Goal: Task Accomplishment & Management: Complete application form

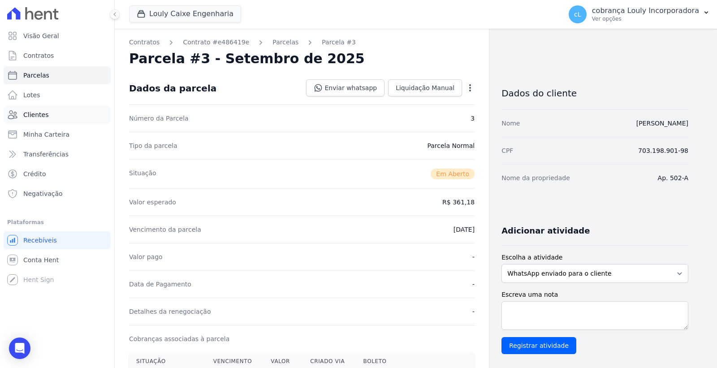
click at [50, 109] on link "Clientes" at bounding box center [57, 115] width 107 height 18
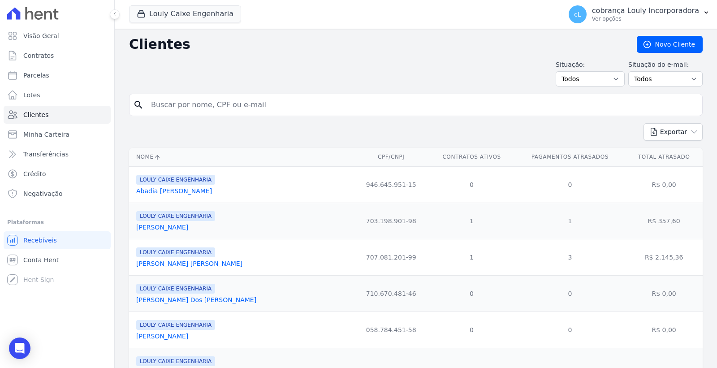
click at [177, 106] on input "search" at bounding box center [422, 105] width 553 height 18
paste input "[PERSON_NAME]"
type input "[PERSON_NAME]"
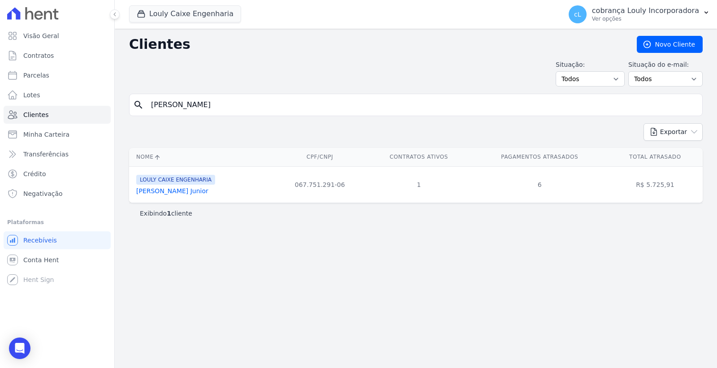
click at [172, 193] on link "Paulo Inacio Paixao Junior" at bounding box center [172, 190] width 72 height 7
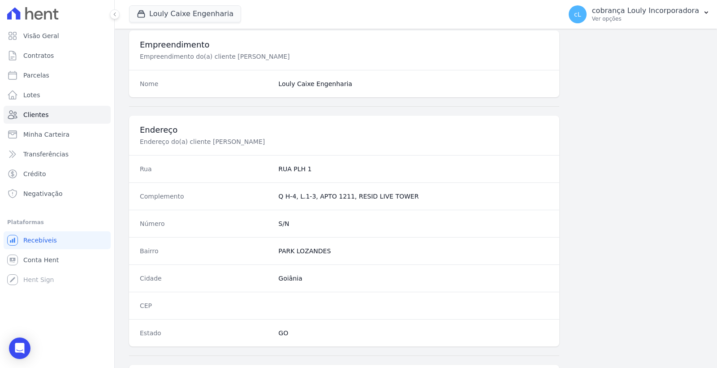
scroll to position [472, 0]
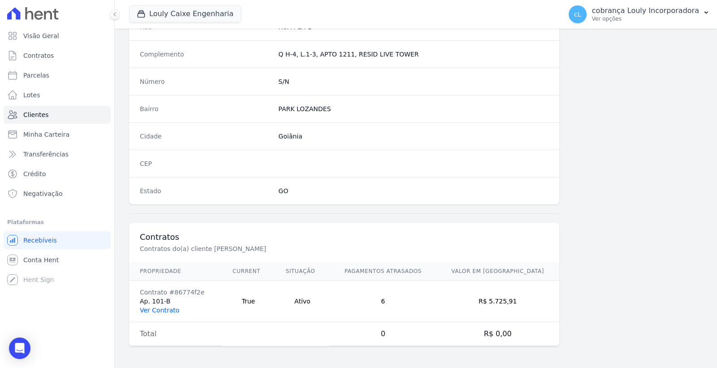
click at [155, 310] on link "Ver Contrato" at bounding box center [159, 309] width 39 height 7
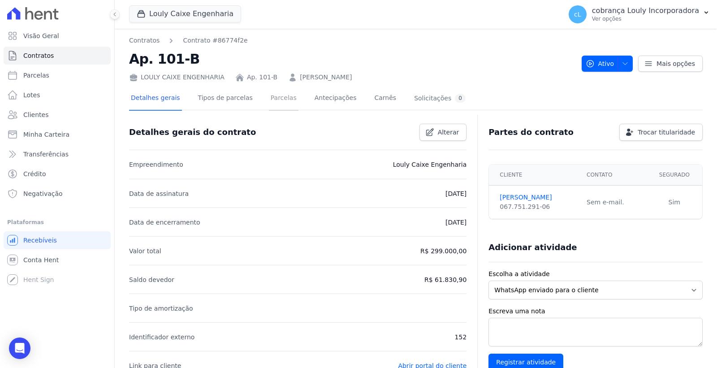
click at [269, 100] on link "Parcelas" at bounding box center [284, 99] width 30 height 24
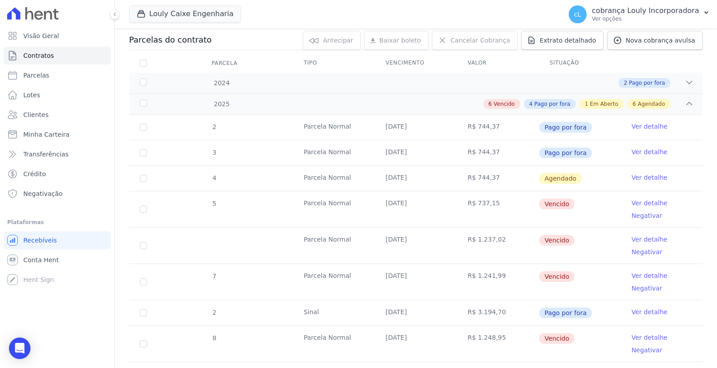
scroll to position [99, 0]
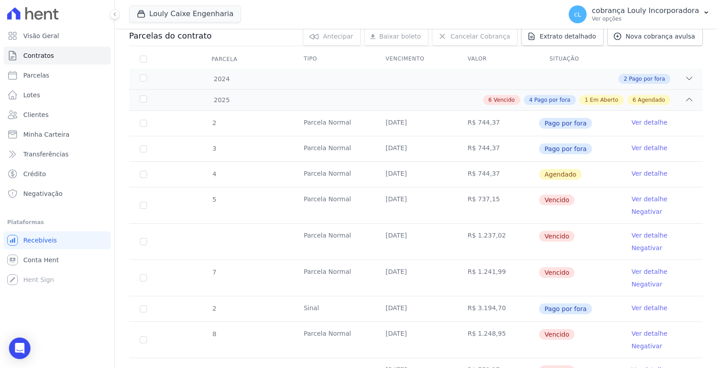
click at [645, 198] on link "Ver detalhe" at bounding box center [649, 198] width 36 height 9
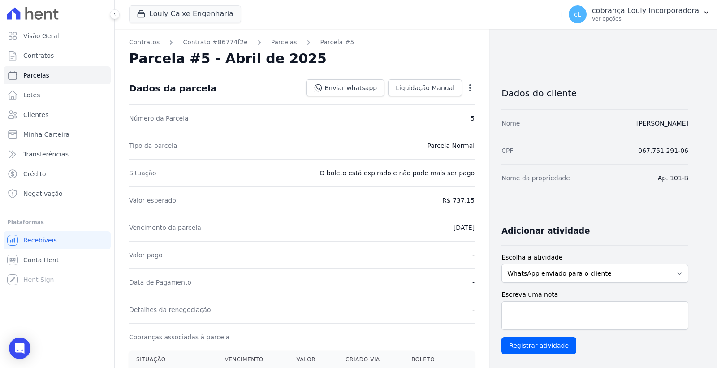
click at [468, 87] on icon "button" at bounding box center [469, 87] width 9 height 9
click at [449, 112] on link "Cancelar Cobrança" at bounding box center [431, 116] width 79 height 16
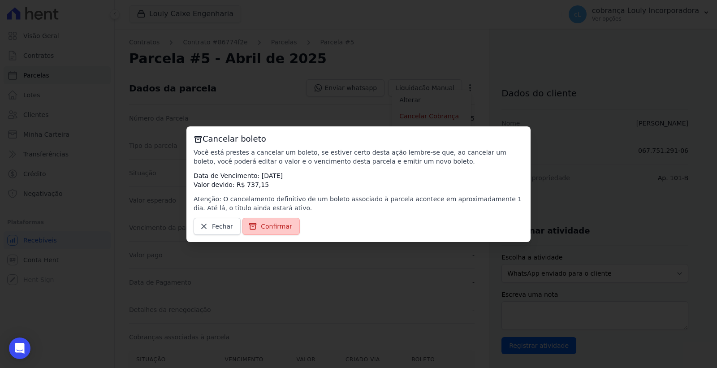
click at [279, 226] on span "Confirmar" at bounding box center [276, 226] width 31 height 9
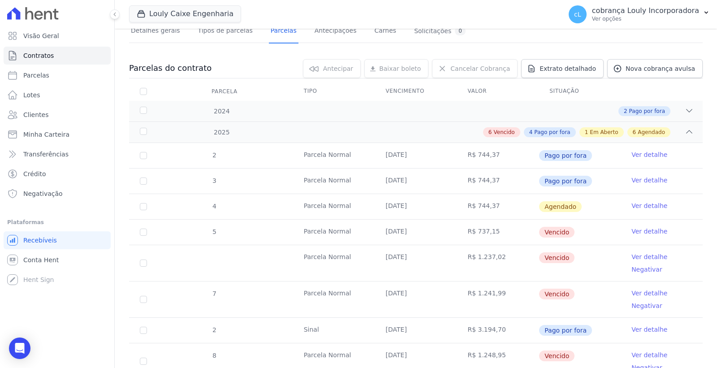
scroll to position [99, 0]
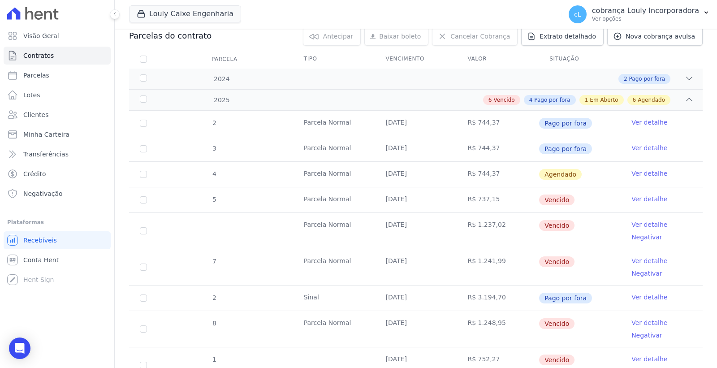
click at [636, 225] on link "Ver detalhe" at bounding box center [649, 224] width 36 height 9
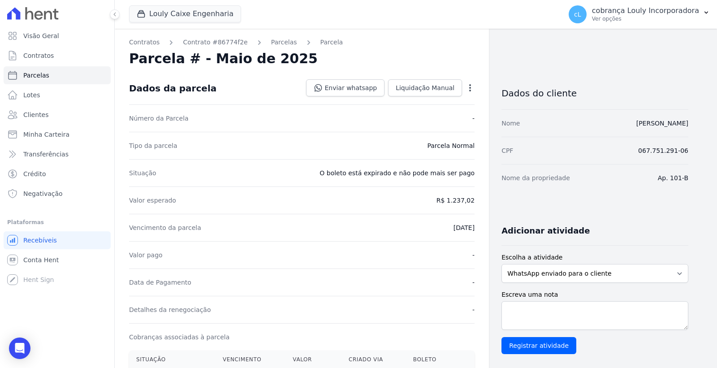
click at [471, 89] on icon "button" at bounding box center [469, 87] width 9 height 9
click at [429, 118] on link "Cancelar Cobrança" at bounding box center [431, 116] width 79 height 16
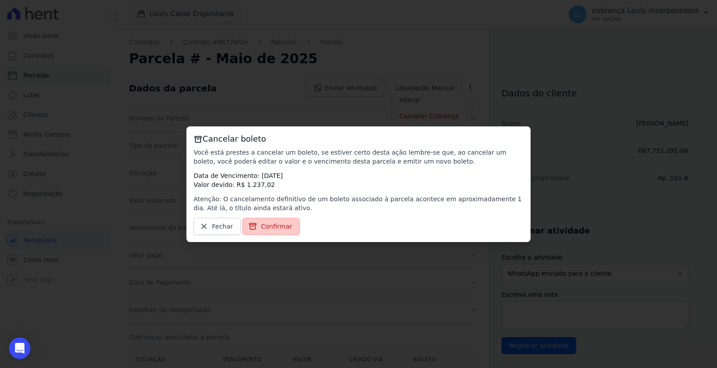
click at [286, 224] on span "Confirmar" at bounding box center [276, 226] width 31 height 9
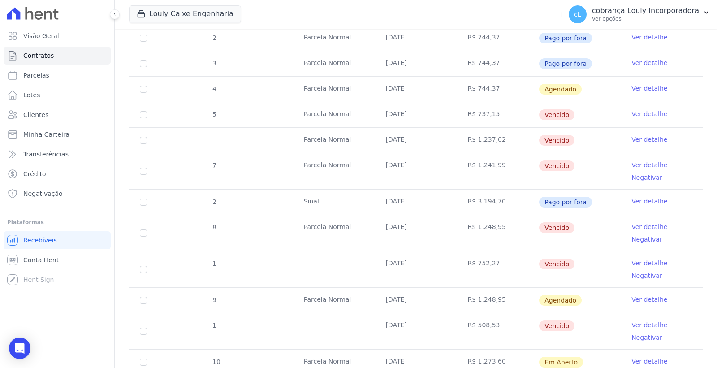
scroll to position [199, 0]
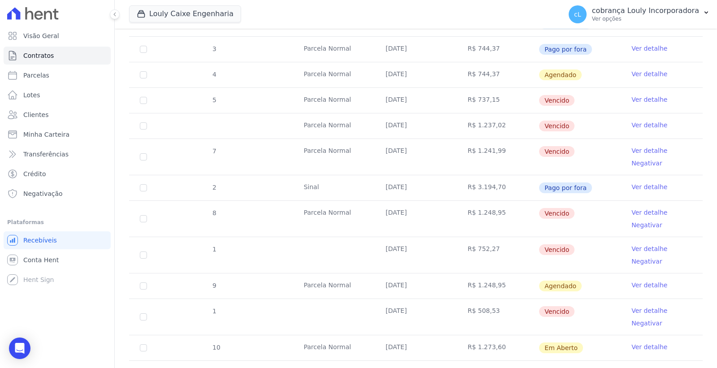
click at [636, 147] on link "Ver detalhe" at bounding box center [649, 150] width 36 height 9
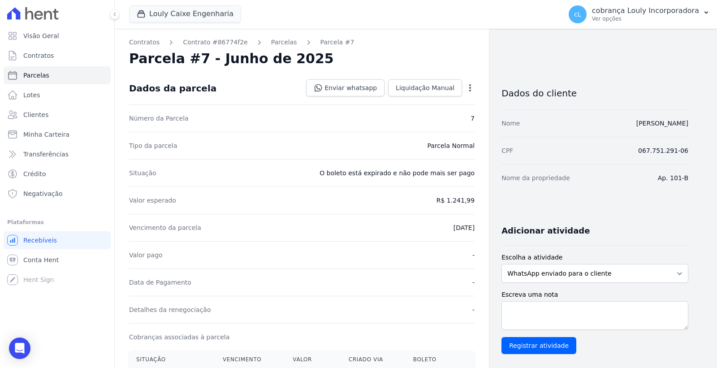
click at [472, 89] on icon "button" at bounding box center [469, 87] width 9 height 9
click at [434, 115] on link "Cancelar Cobrança" at bounding box center [431, 116] width 79 height 16
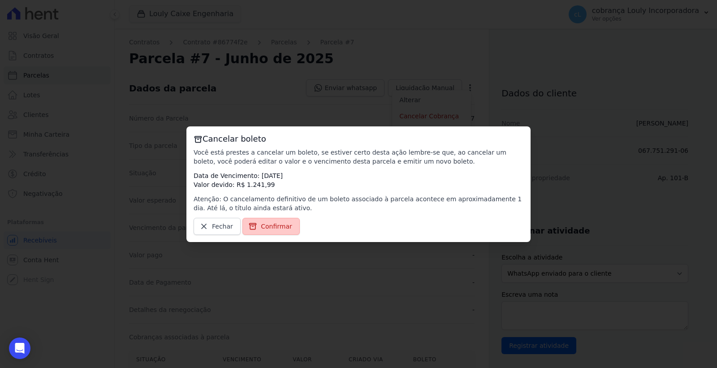
click at [278, 225] on span "Confirmar" at bounding box center [276, 226] width 31 height 9
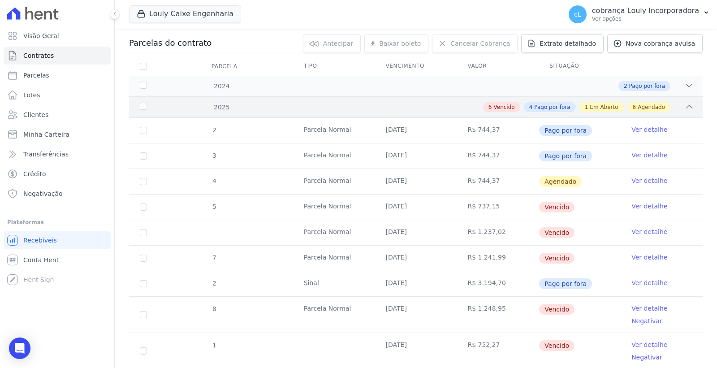
scroll to position [99, 0]
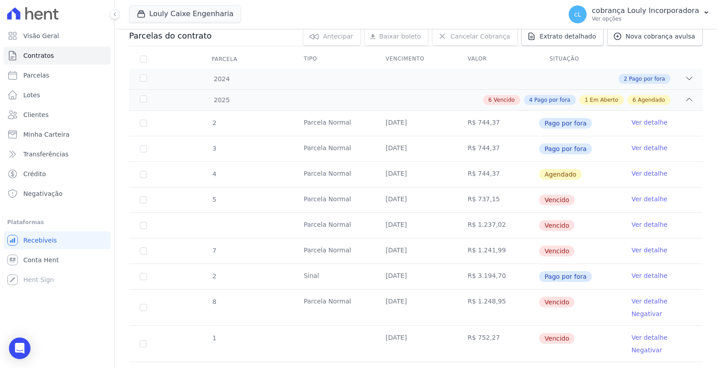
click at [637, 298] on link "Ver detalhe" at bounding box center [649, 300] width 36 height 9
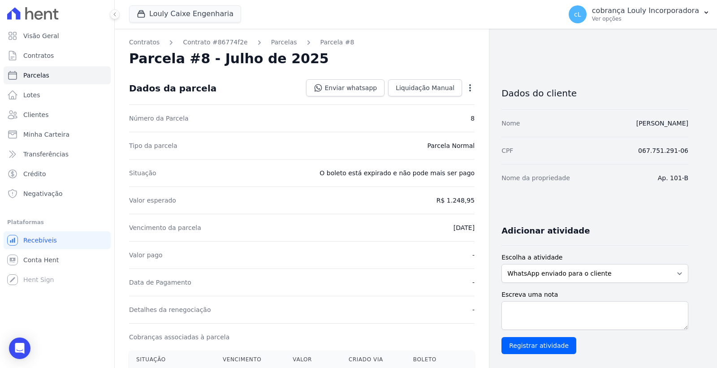
click at [467, 88] on icon "button" at bounding box center [469, 87] width 9 height 9
click at [427, 118] on link "Cancelar Cobrança" at bounding box center [431, 116] width 79 height 16
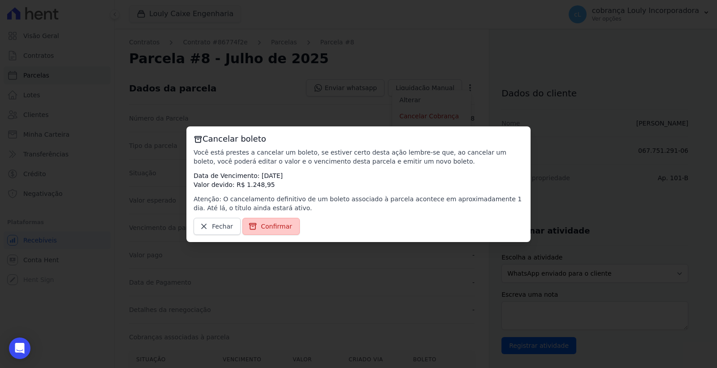
click at [272, 227] on span "Confirmar" at bounding box center [276, 226] width 31 height 9
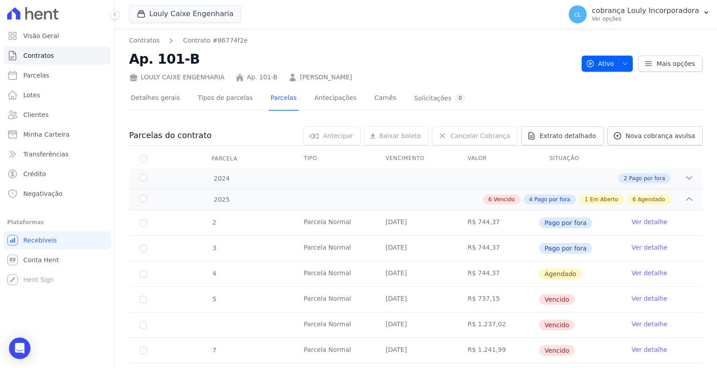
scroll to position [249, 0]
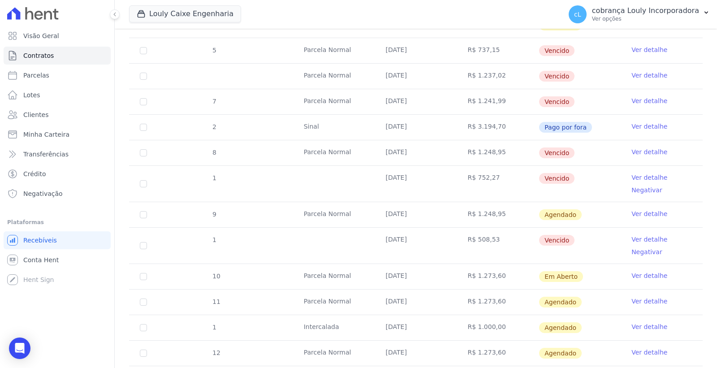
click at [643, 173] on link "Ver detalhe" at bounding box center [649, 177] width 36 height 9
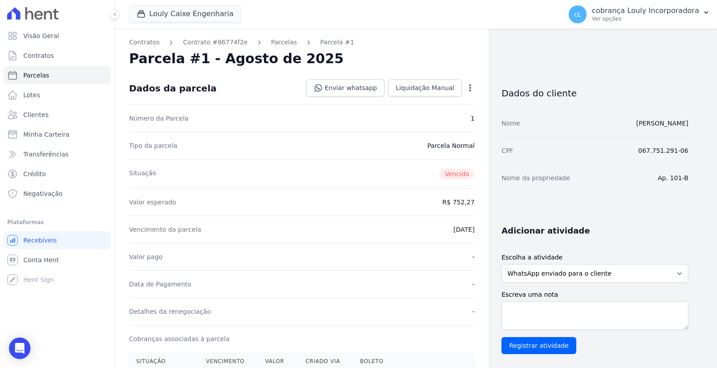
click at [471, 86] on icon "button" at bounding box center [469, 87] width 9 height 9
click at [412, 120] on link "Cancelar Cobrança" at bounding box center [431, 116] width 79 height 16
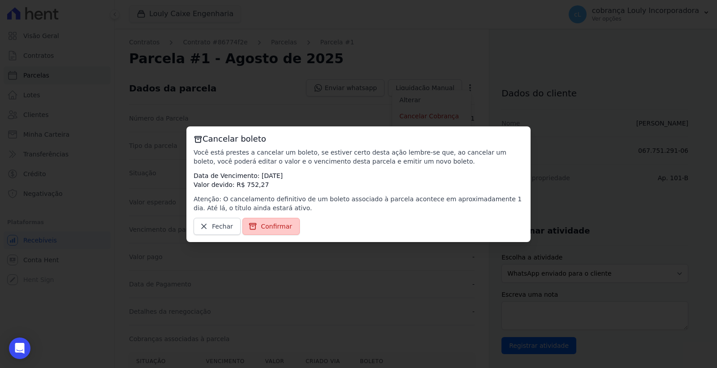
click at [283, 223] on span "Confirmar" at bounding box center [276, 226] width 31 height 9
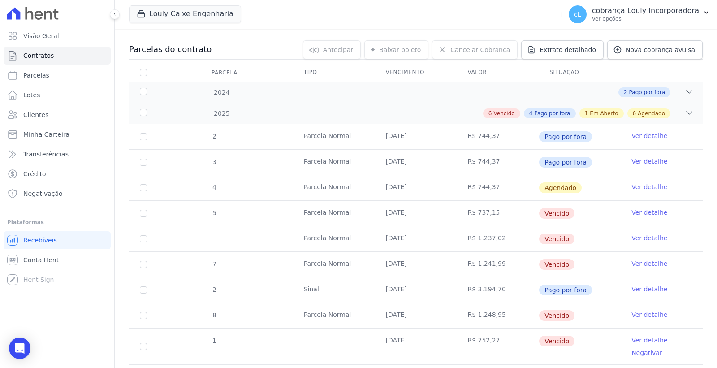
scroll to position [199, 0]
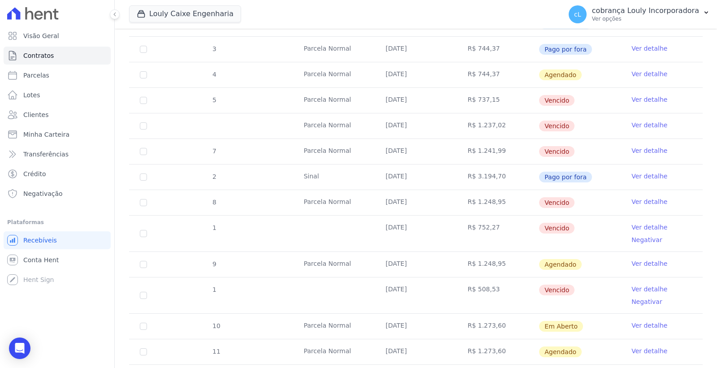
click at [648, 225] on link "Ver detalhe" at bounding box center [649, 227] width 36 height 9
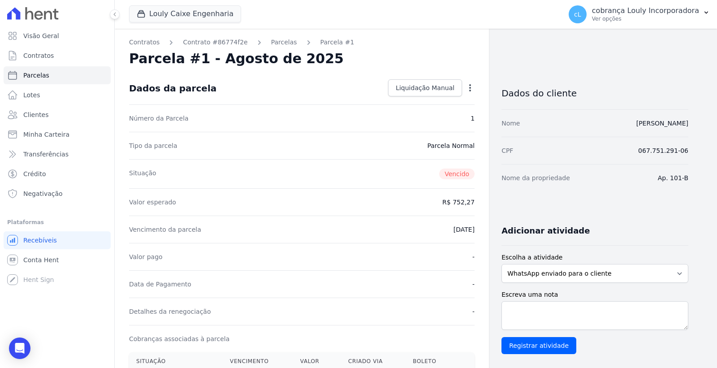
click at [472, 91] on icon "button" at bounding box center [469, 87] width 9 height 9
click at [347, 127] on div "Número da Parcela 1" at bounding box center [301, 117] width 345 height 27
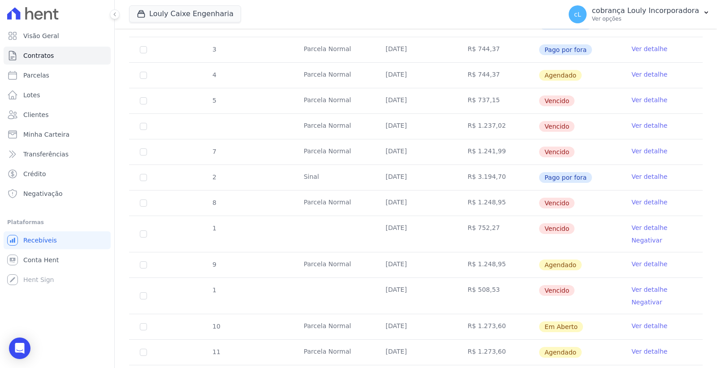
scroll to position [199, 0]
click at [641, 226] on link "Ver detalhe" at bounding box center [649, 227] width 36 height 9
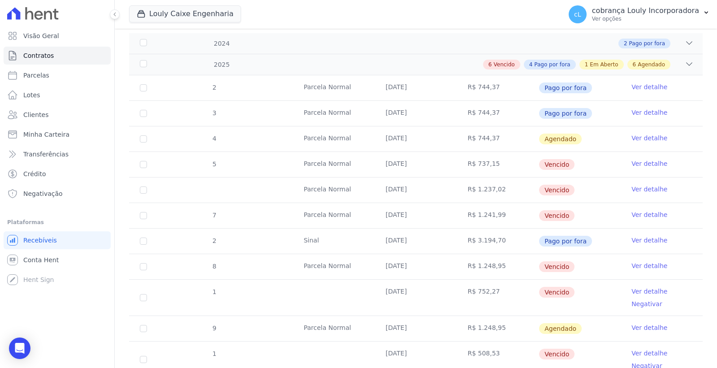
scroll to position [149, 0]
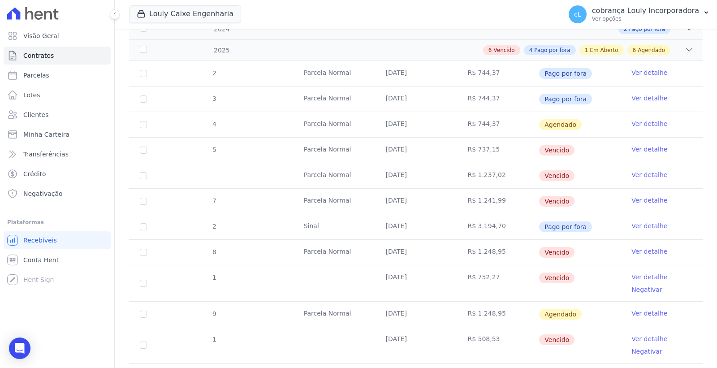
click at [646, 277] on link "Ver detalhe" at bounding box center [649, 276] width 36 height 9
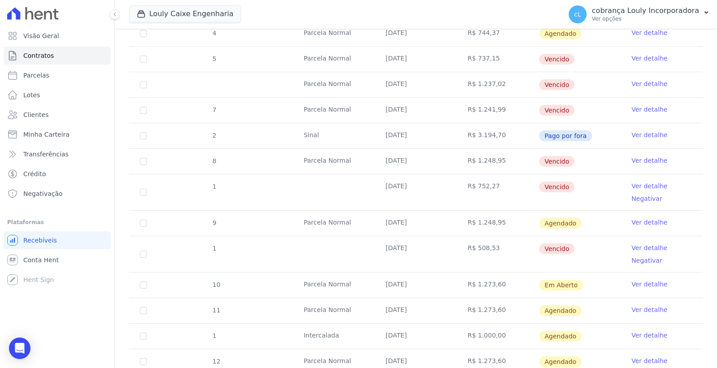
scroll to position [249, 0]
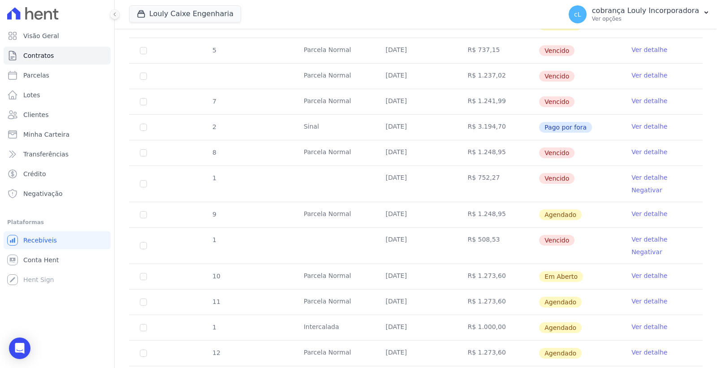
click at [633, 238] on link "Ver detalhe" at bounding box center [649, 239] width 36 height 9
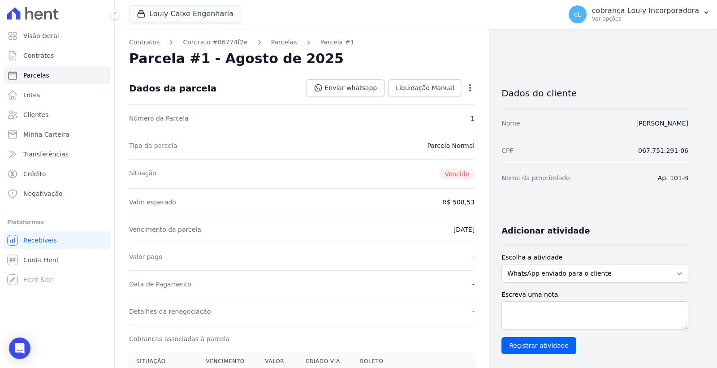
click at [472, 84] on icon "button" at bounding box center [469, 87] width 9 height 9
click at [436, 119] on link "Cancelar Cobrança" at bounding box center [431, 116] width 79 height 16
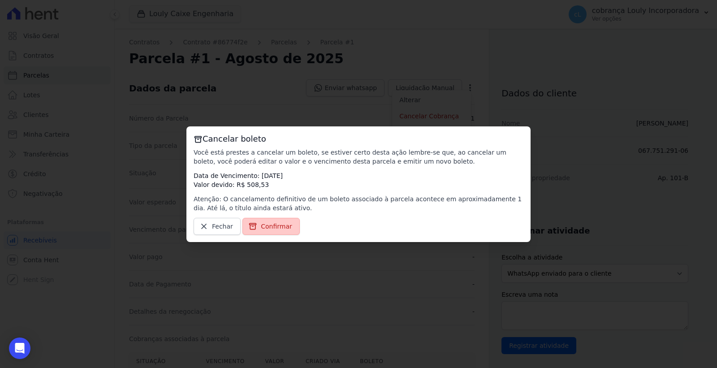
click at [278, 230] on span "Confirmar" at bounding box center [276, 226] width 31 height 9
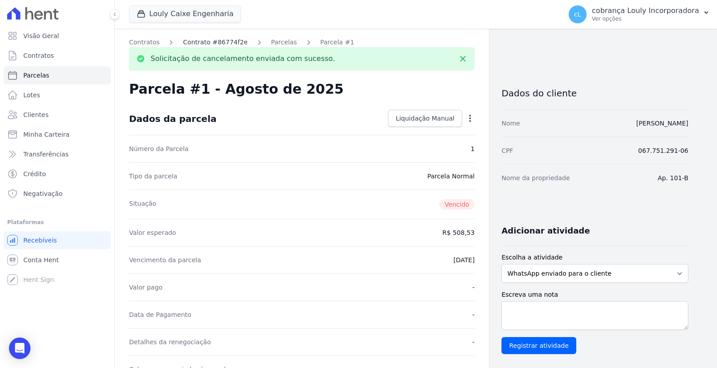
click at [217, 39] on link "Contrato #86774f2e" at bounding box center [215, 42] width 64 height 9
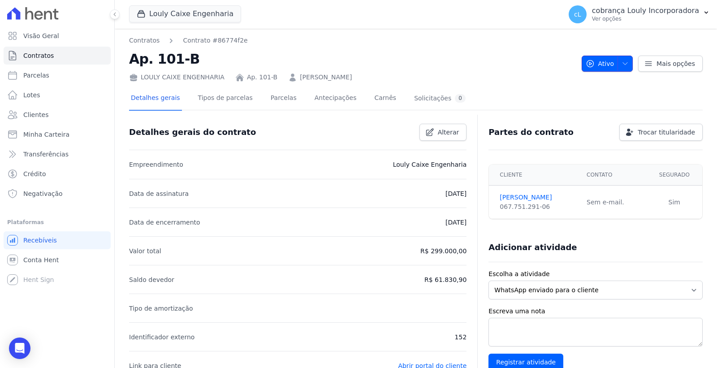
click at [622, 64] on icon "button" at bounding box center [624, 63] width 4 height 2
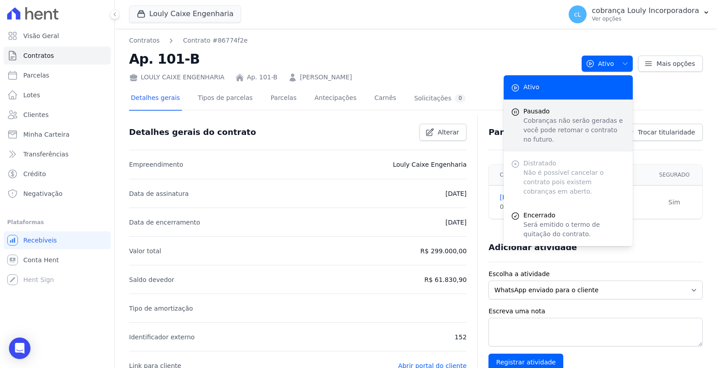
click at [566, 107] on span "Pausado" at bounding box center [574, 111] width 102 height 9
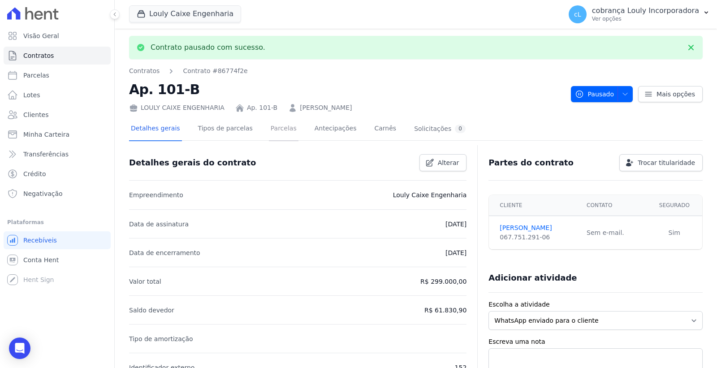
click at [275, 126] on link "Parcelas" at bounding box center [284, 129] width 30 height 24
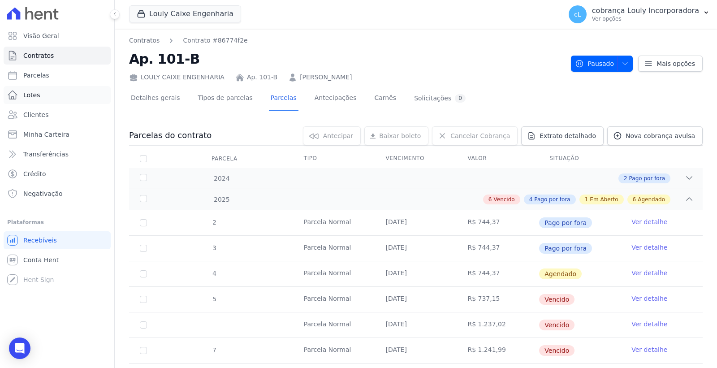
click at [51, 95] on link "Lotes" at bounding box center [57, 95] width 107 height 18
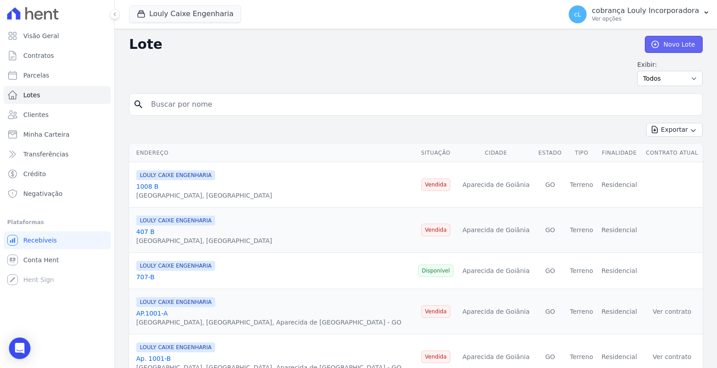
click at [673, 47] on link "Novo Lote" at bounding box center [673, 44] width 58 height 17
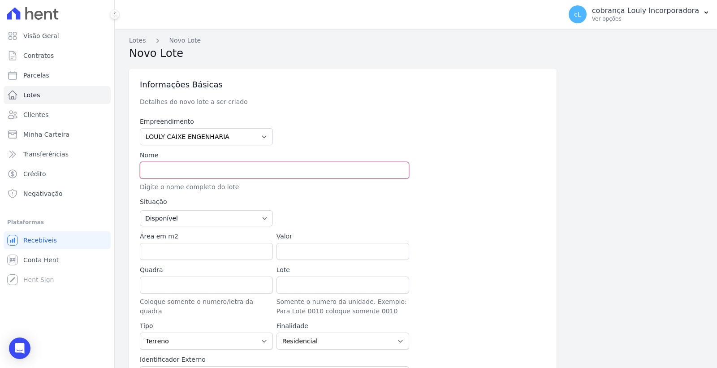
click at [241, 169] on input "text" at bounding box center [274, 170] width 269 height 17
click at [55, 59] on link "Contratos" at bounding box center [57, 56] width 107 height 18
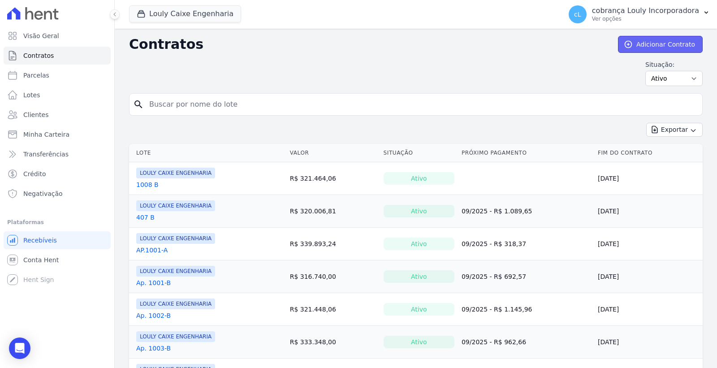
click at [648, 45] on link "Adicionar Contrato" at bounding box center [660, 44] width 85 height 17
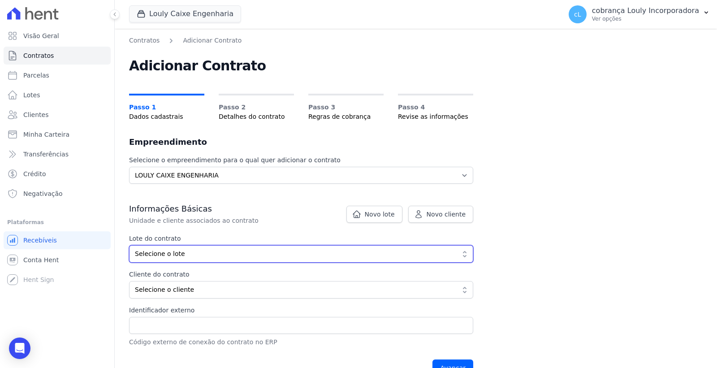
click at [242, 257] on span "Selecione o lote" at bounding box center [295, 253] width 320 height 9
click at [197, 257] on span "Selecione o lote" at bounding box center [295, 253] width 320 height 9
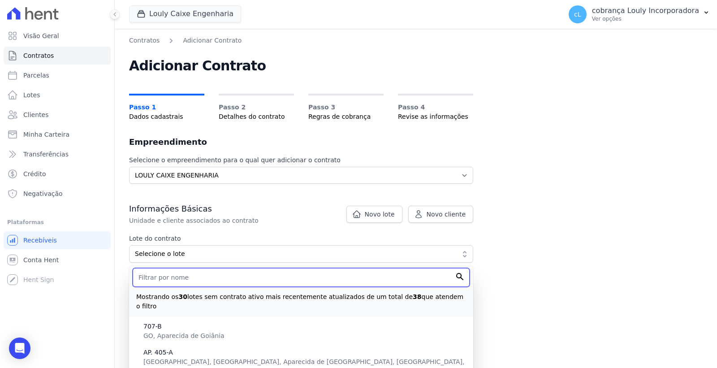
click at [182, 285] on input "text" at bounding box center [301, 277] width 337 height 19
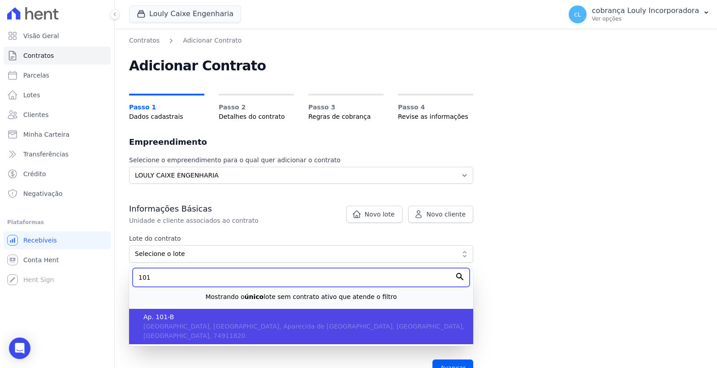
type input "101"
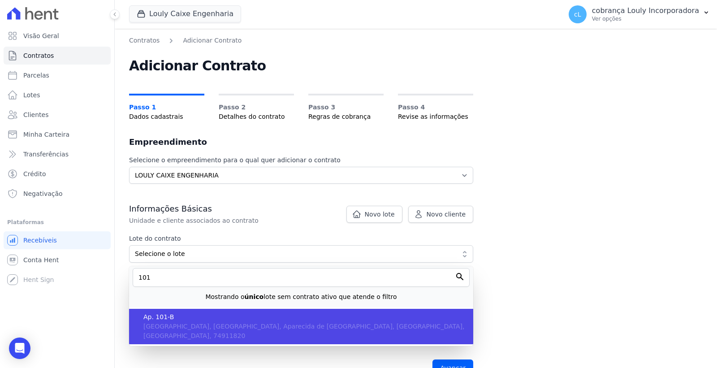
click at [185, 327] on span "RUA AUGUSTA, PARQUE DAS NAÇÕES, Aparecida de Goiânia - GO, GO, Aparecida de Goi…" at bounding box center [303, 330] width 321 height 17
type input "7e4bfdf8-5baa-472b-81af-096912e9a9e0"
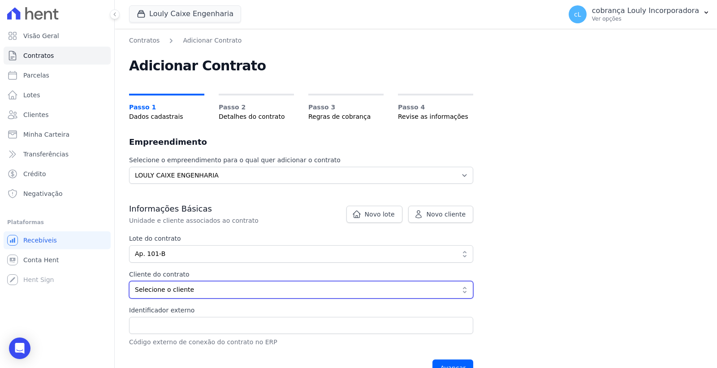
click at [225, 287] on span "Selecione o cliente" at bounding box center [295, 289] width 320 height 9
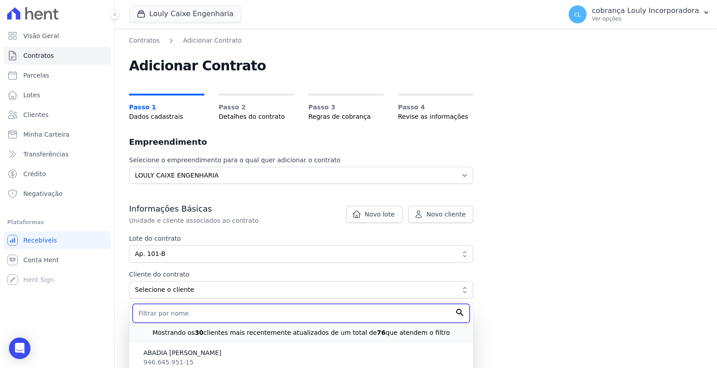
click at [225, 316] on input "text" at bounding box center [301, 313] width 337 height 19
paste input "https://app.hent.com.br/manager/contracts/86774f2e-a617-41c3-9f8c-df95bb0c9e5b/…"
type input "https://app.hent.com.br/manager/contracts/86774f2e-a617-41c3-9f8c-df95bb0c9e5b/…"
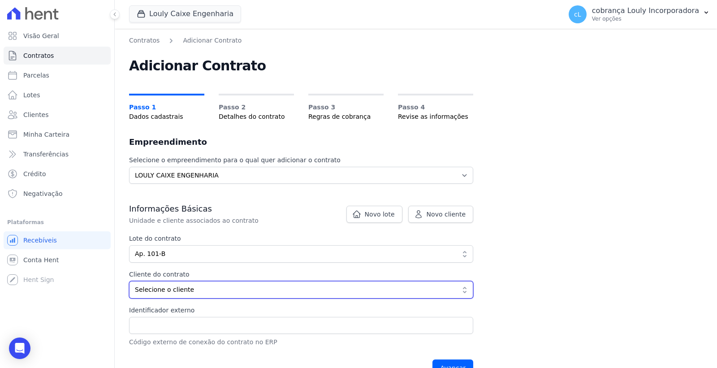
click at [222, 285] on span "Selecione o cliente" at bounding box center [295, 289] width 320 height 9
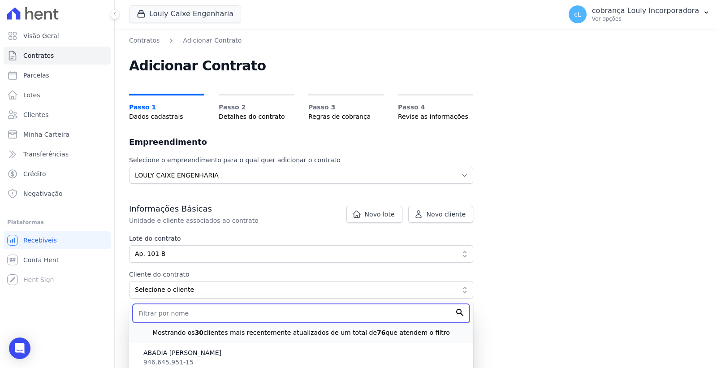
click at [208, 313] on input "text" at bounding box center [301, 313] width 337 height 19
paste input "PAULO INACIO PAIXAO JUNIOR"
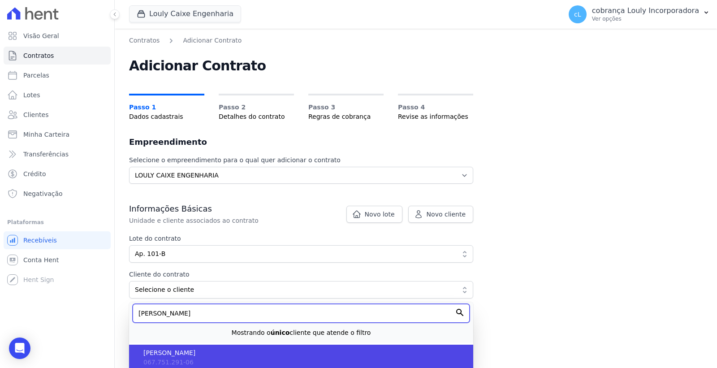
type input "PAULO INACIO PAIXAO JUNIOR"
click at [198, 361] on li "PAULO INACIO PAIXAO JUNIOR 067.751.291-06" at bounding box center [301, 357] width 344 height 26
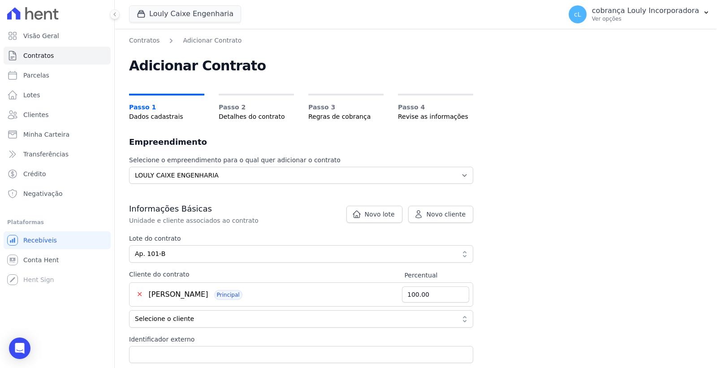
scroll to position [50, 0]
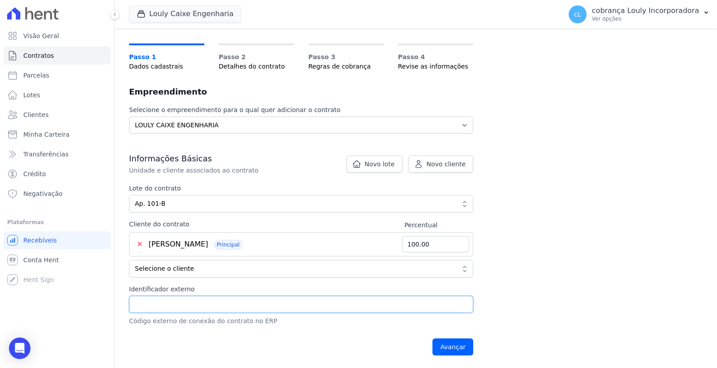
click at [219, 301] on input "Identificador externo" at bounding box center [301, 304] width 344 height 17
click at [205, 311] on input "Identificador externo" at bounding box center [301, 304] width 344 height 17
type input "152"
click at [634, 258] on div "Contratos Adicionar Contrato Adicionar Contrato Passo 1 Dados cadastrais Passo …" at bounding box center [416, 173] width 602 height 389
click at [455, 344] on input "Avançar" at bounding box center [452, 346] width 41 height 17
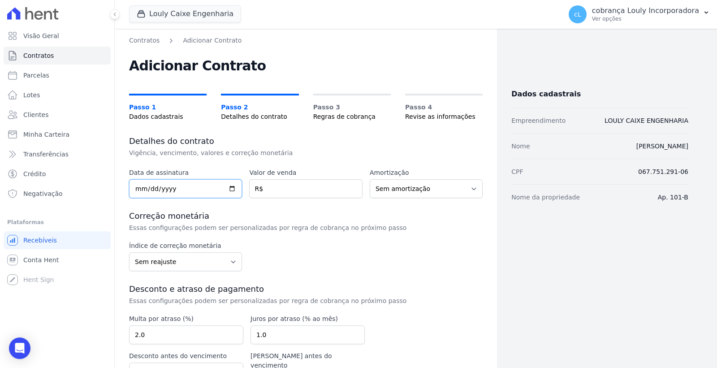
click at [186, 188] on input "date" at bounding box center [185, 188] width 113 height 19
click at [136, 192] on input "date" at bounding box center [185, 188] width 113 height 19
type input "2024-08-05"
click at [290, 193] on input "number" at bounding box center [305, 188] width 113 height 19
paste input "299110.8"
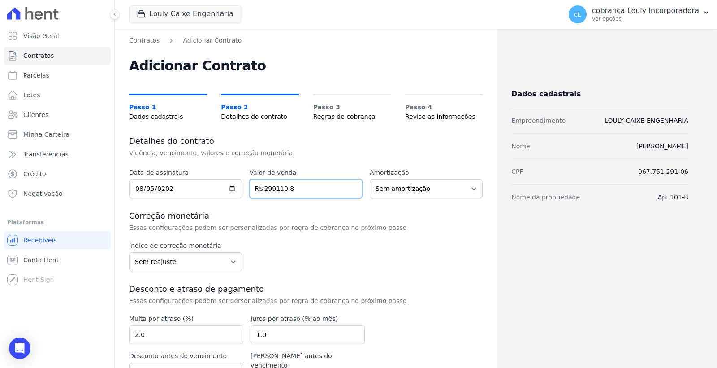
type input "299110.8"
click at [395, 231] on p "Essas configurações podem ser personalizadas por regra de cobrança no próximo p…" at bounding box center [279, 227] width 301 height 9
click at [318, 193] on input "299110.8" at bounding box center [305, 188] width 113 height 19
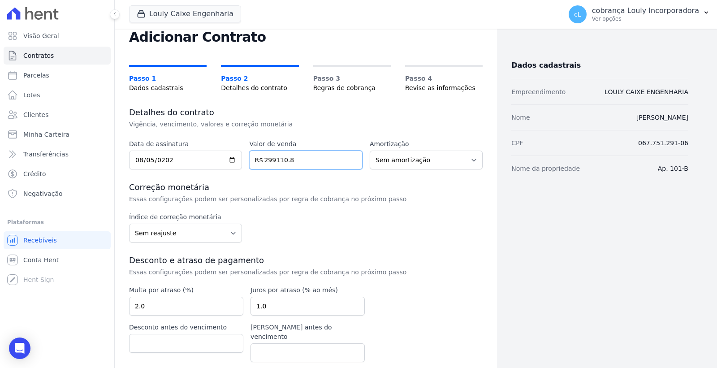
scroll to position [56, 0]
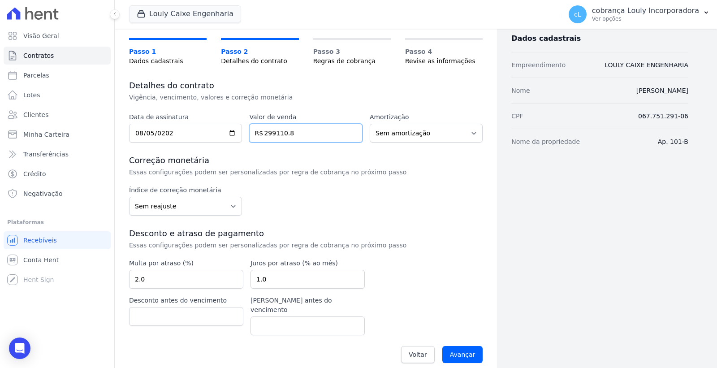
click at [273, 132] on input "299110.8" at bounding box center [305, 133] width 113 height 19
click at [457, 346] on input "Avançar" at bounding box center [462, 354] width 41 height 17
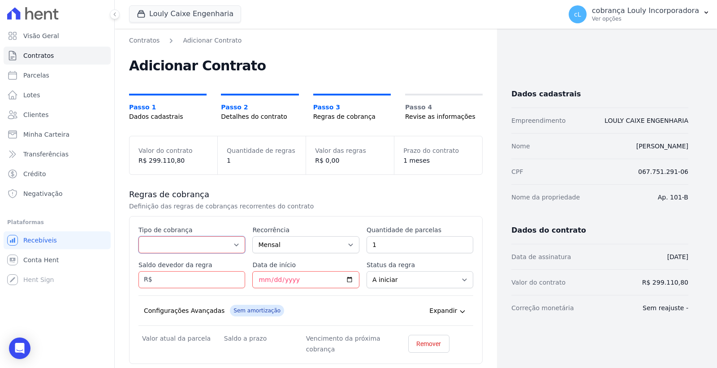
click at [235, 240] on select "Parcela Normal Entrada Sinal Intercalada Chaves Pré-chaves Pós-chaves Impostos …" at bounding box center [191, 244] width 107 height 17
select select "interleaved"
click at [138, 236] on select "Parcela Normal Entrada Sinal Intercalada Chaves Pré-chaves Pós-chaves Impostos …" at bounding box center [191, 244] width 107 height 17
click at [383, 244] on input "1" at bounding box center [419, 244] width 107 height 17
drag, startPoint x: 383, startPoint y: 244, endPoint x: 366, endPoint y: 244, distance: 17.0
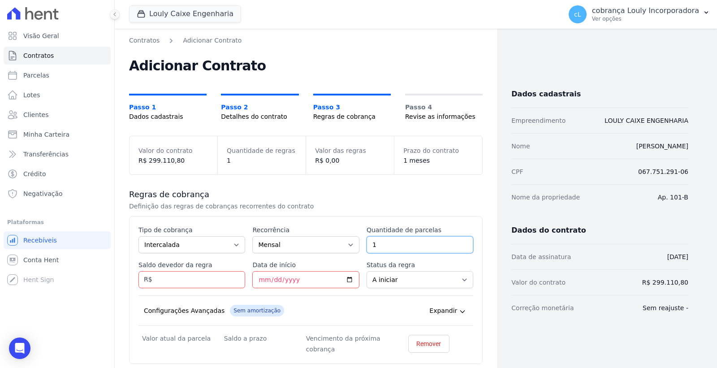
click at [366, 244] on input "1" at bounding box center [419, 244] width 107 height 17
type input "5"
click at [300, 279] on input "Data de início" at bounding box center [305, 279] width 107 height 17
click at [262, 284] on input "Data de início" at bounding box center [305, 279] width 107 height 17
type input "2025-09-10"
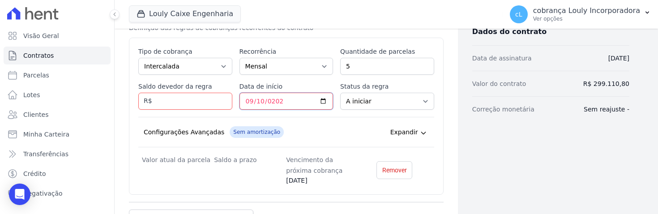
scroll to position [199, 0]
click at [193, 97] on input "Saldo devedor da regra" at bounding box center [185, 100] width 94 height 17
type input "7"
type input "7.2"
type input "7215.35"
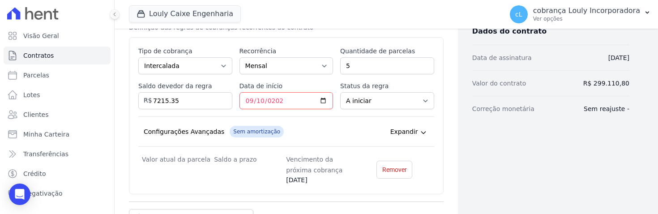
click at [358, 116] on div "Configurações Avançadas Sem amortização Price adjustment index/ Price adjustmen…" at bounding box center [286, 131] width 296 height 30
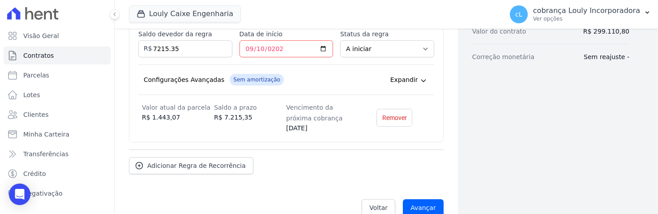
scroll to position [258, 0]
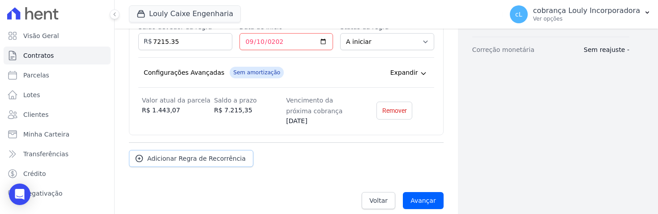
click at [233, 154] on span "Adicionar Regra de Recorrência" at bounding box center [196, 158] width 99 height 9
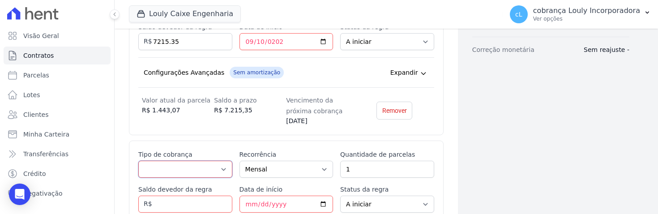
click at [221, 162] on select "Parcela Normal Entrada Sinal Intercalada Chaves Pré-chaves Pós-chaves Impostos …" at bounding box center [185, 169] width 94 height 17
select select "standard"
click at [138, 161] on select "Parcela Normal Entrada Sinal Intercalada Chaves Pré-chaves Pós-chaves Impostos …" at bounding box center [185, 169] width 94 height 17
click at [249, 197] on input "Data de início" at bounding box center [287, 204] width 94 height 17
type input "2025-09-10"
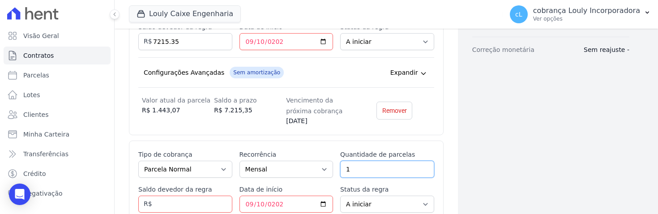
click at [358, 161] on input "1" at bounding box center [387, 169] width 94 height 17
drag, startPoint x: 358, startPoint y: 161, endPoint x: 339, endPoint y: 159, distance: 19.8
click at [340, 161] on input "1" at bounding box center [387, 169] width 94 height 17
type input "23"
click at [195, 196] on input "Saldo devedor da regra" at bounding box center [185, 204] width 94 height 17
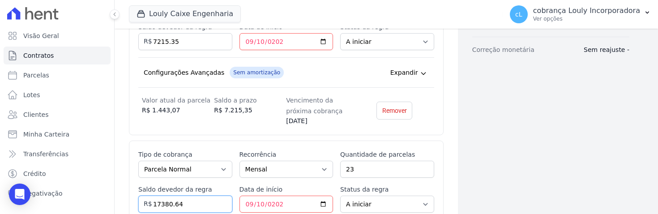
type input "17380.64"
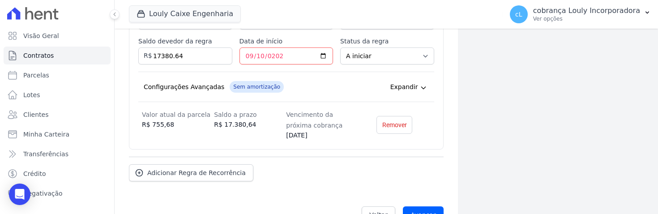
scroll to position [408, 0]
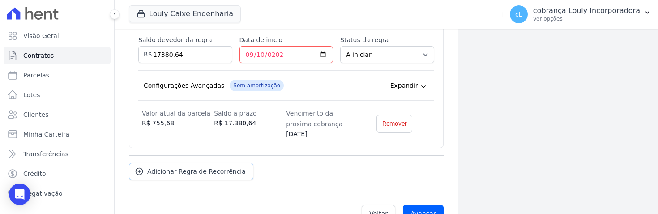
click at [176, 167] on span "Adicionar Regra de Recorrência" at bounding box center [196, 171] width 99 height 9
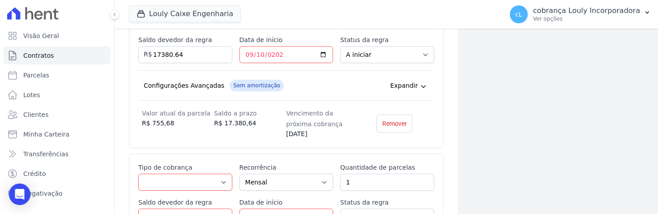
scroll to position [457, 0]
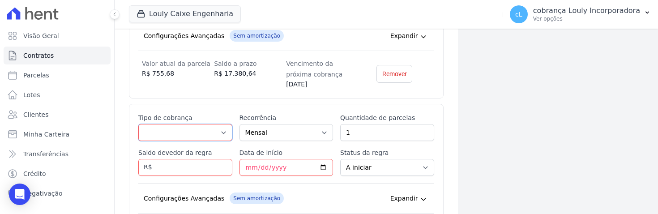
click at [189, 124] on select "Parcela Normal Entrada Sinal Intercalada Chaves Pré-chaves Pós-chaves Impostos …" at bounding box center [185, 132] width 94 height 17
select select "interleaved"
click at [138, 124] on select "Parcela Normal Entrada Sinal Intercalada Chaves Pré-chaves Pós-chaves Impostos …" at bounding box center [185, 132] width 94 height 17
click at [288, 124] on select "Mensal Bimestral Trimestral Semestral Anual" at bounding box center [287, 132] width 94 height 17
select select "6"
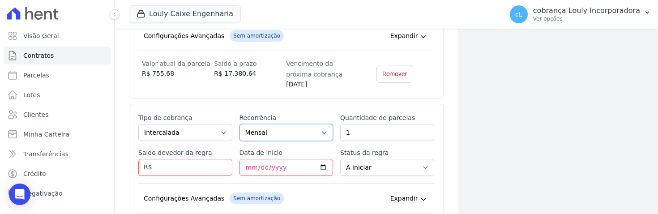
click at [240, 124] on select "Mensal Bimestral Trimestral Semestral Anual" at bounding box center [287, 132] width 94 height 17
drag, startPoint x: 359, startPoint y: 121, endPoint x: 325, endPoint y: 123, distance: 34.5
click at [325, 123] on div "Esse tipo de parcela não entra no saldo devedor do contrato. Tipo de cobrança P…" at bounding box center [286, 177] width 296 height 129
type input "4"
click at [182, 164] on input "Saldo devedor da regra" at bounding box center [185, 167] width 94 height 17
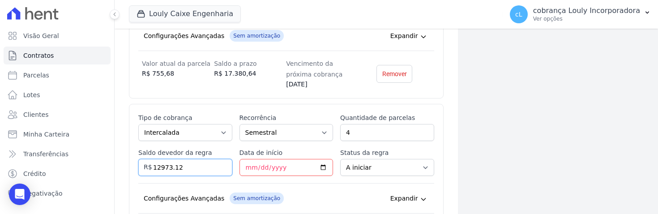
type input "12973.12"
click at [249, 160] on input "Data de início" at bounding box center [287, 167] width 94 height 17
type input "2026-12-31"
click at [297, 159] on input "2026-12-31" at bounding box center [287, 167] width 94 height 17
click at [280, 159] on input "2026-12-31" at bounding box center [287, 167] width 94 height 17
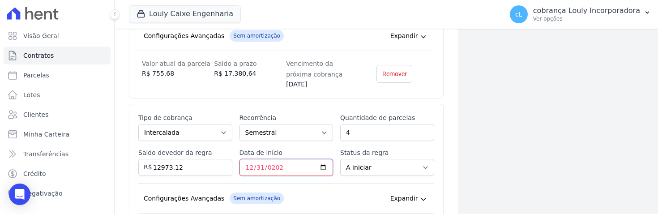
drag, startPoint x: 283, startPoint y: 159, endPoint x: 238, endPoint y: 160, distance: 45.7
click at [240, 160] on input "2026-12-31" at bounding box center [287, 167] width 94 height 17
click at [249, 159] on input "2026-12-31" at bounding box center [287, 167] width 94 height 17
click at [274, 159] on input "2026-12-31" at bounding box center [287, 167] width 94 height 17
click at [256, 159] on input "Data de início" at bounding box center [287, 167] width 94 height 17
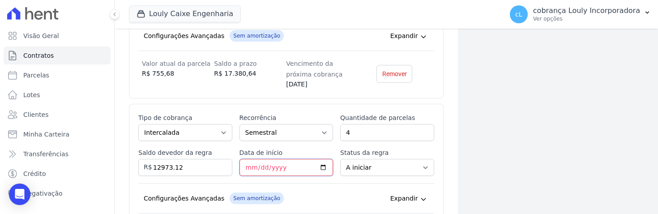
click at [249, 159] on input "Data de início" at bounding box center [287, 167] width 94 height 17
type input "2025-12-30"
click at [352, 125] on input "4" at bounding box center [387, 132] width 94 height 17
drag, startPoint x: 352, startPoint y: 125, endPoint x: 334, endPoint y: 123, distance: 18.1
click at [334, 123] on div "Esse tipo de parcela não entra no saldo devedor do contrato. Tipo de cobrança P…" at bounding box center [286, 182] width 296 height 138
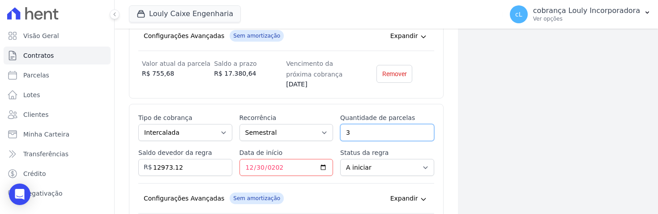
drag, startPoint x: 336, startPoint y: 122, endPoint x: 329, endPoint y: 122, distance: 6.7
click at [329, 122] on div "Esse tipo de parcela não entra no saldo devedor do contrato. Tipo de cobrança P…" at bounding box center [286, 182] width 296 height 138
type input "1"
click at [205, 160] on input "12973.12" at bounding box center [185, 167] width 94 height 17
drag, startPoint x: 204, startPoint y: 160, endPoint x: 118, endPoint y: 158, distance: 86.5
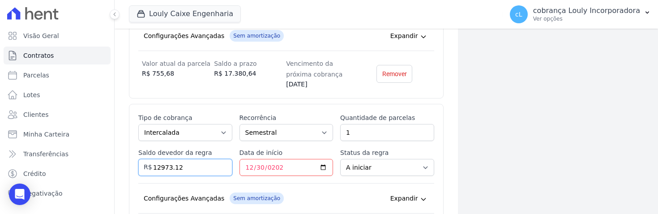
click at [190, 159] on input "3243.28" at bounding box center [185, 167] width 94 height 17
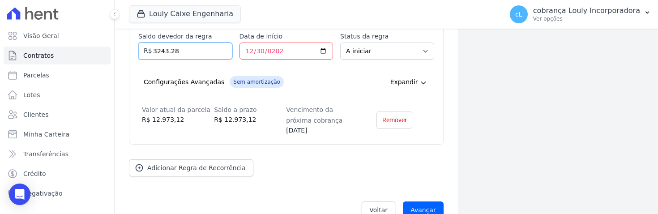
scroll to position [584, 0]
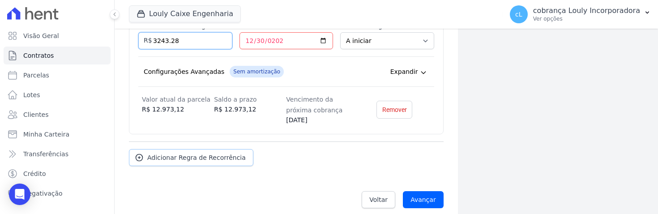
type input "3243.28"
click at [198, 153] on span "Adicionar Regra de Recorrência" at bounding box center [196, 157] width 99 height 9
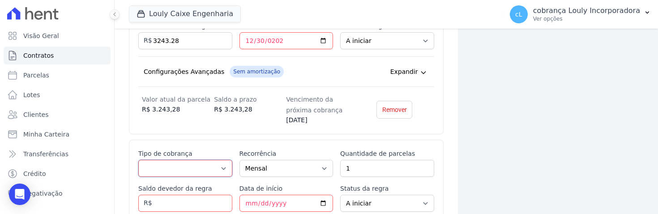
click at [204, 160] on select "Parcela Normal Entrada Sinal Intercalada Chaves Pré-chaves Pós-chaves Impostos …" at bounding box center [185, 168] width 94 height 17
select select "interleaved"
click at [138, 160] on select "Parcela Normal Entrada Sinal Intercalada Chaves Pré-chaves Pós-chaves Impostos …" at bounding box center [185, 168] width 94 height 17
click at [279, 160] on select "Mensal Bimestral Trimestral Semestral Anual" at bounding box center [287, 168] width 94 height 17
select select "6"
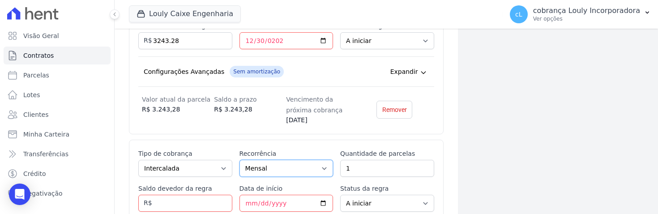
click at [240, 160] on select "Mensal Bimestral Trimestral Semestral Anual" at bounding box center [287, 168] width 94 height 17
drag, startPoint x: 375, startPoint y: 159, endPoint x: 338, endPoint y: 159, distance: 37.2
click at [340, 160] on input "1" at bounding box center [387, 168] width 94 height 17
type input "3"
click at [161, 195] on input "Saldo devedor da regra" at bounding box center [185, 203] width 94 height 17
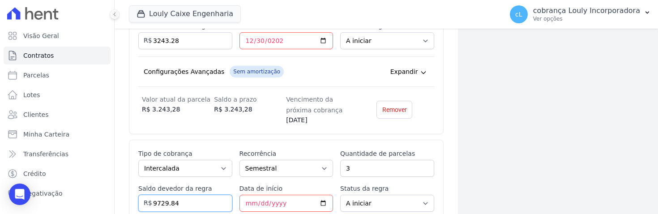
type input "9729.84"
click at [243, 195] on input "Data de início" at bounding box center [287, 203] width 94 height 17
click at [198, 195] on input "9729.84" at bounding box center [185, 203] width 94 height 17
click at [248, 195] on input "Data de início" at bounding box center [287, 203] width 94 height 17
type input "2026-12-31"
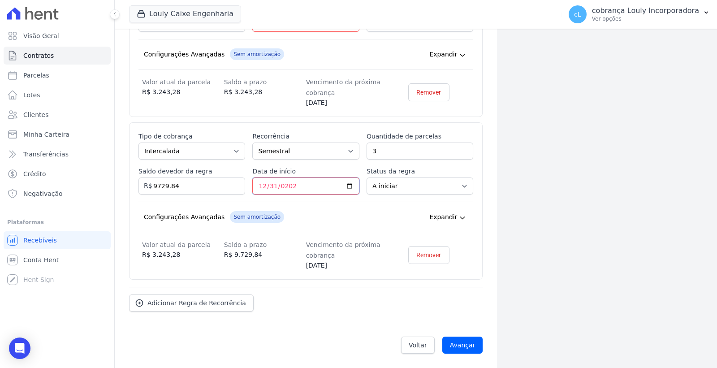
scroll to position [584, 0]
click at [457, 345] on input "Avançar" at bounding box center [462, 344] width 41 height 17
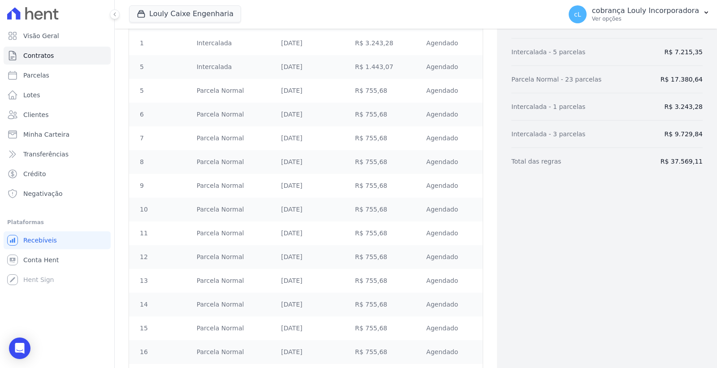
scroll to position [642, 0]
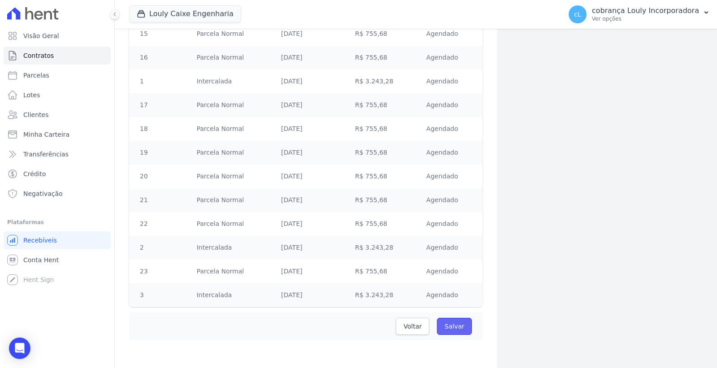
click at [447, 327] on input "Salvar" at bounding box center [454, 326] width 35 height 17
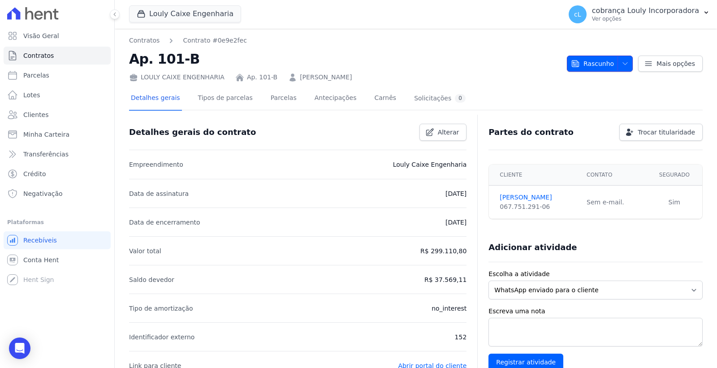
click at [621, 60] on icon "button" at bounding box center [624, 63] width 7 height 7
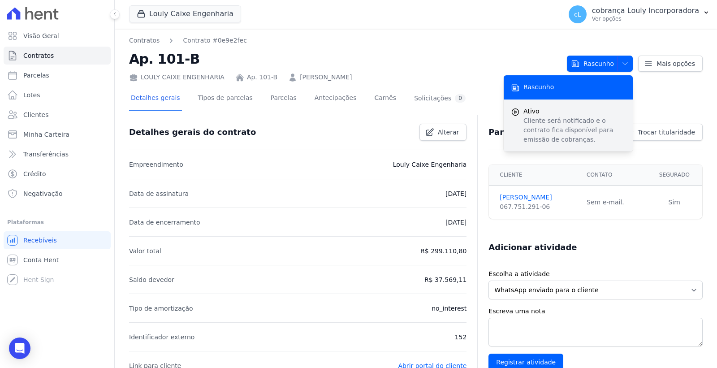
click at [545, 119] on p "Cliente será notificado e o contrato fica disponível para emissão de cobranças." at bounding box center [574, 130] width 102 height 28
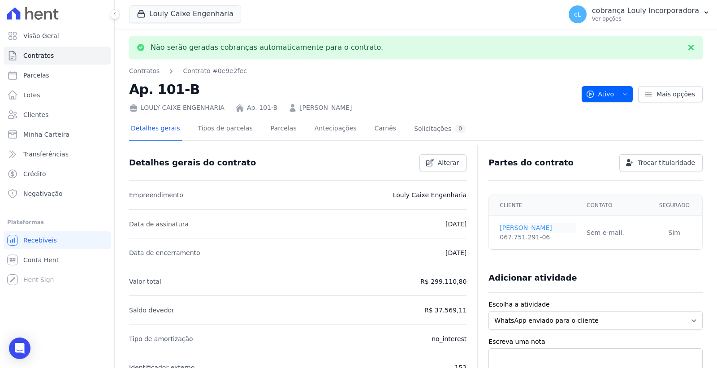
click at [521, 227] on link "PAULO JUNIOR" at bounding box center [537, 227] width 76 height 9
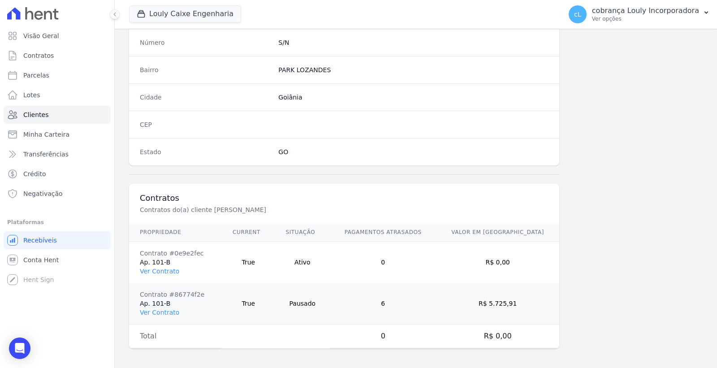
scroll to position [512, 0]
click at [154, 311] on link "Ver Contrato" at bounding box center [159, 309] width 39 height 7
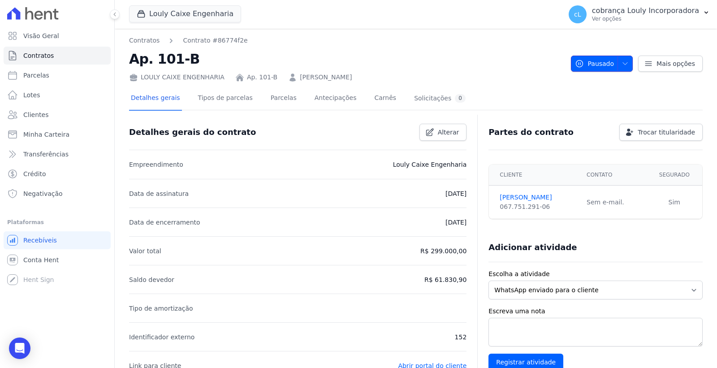
click at [621, 63] on icon "button" at bounding box center [624, 63] width 7 height 7
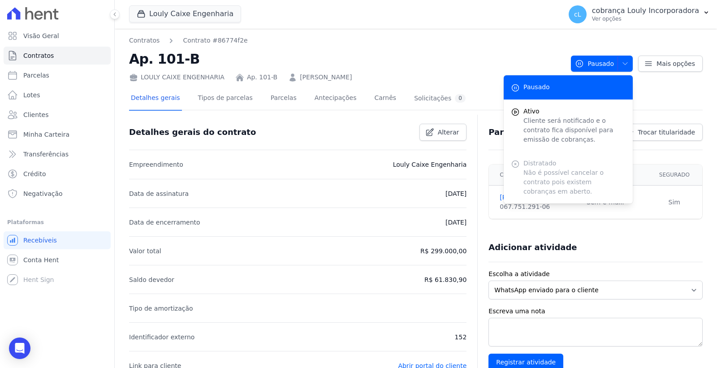
click at [482, 56] on h2 "Ap. 101-B" at bounding box center [346, 59] width 434 height 20
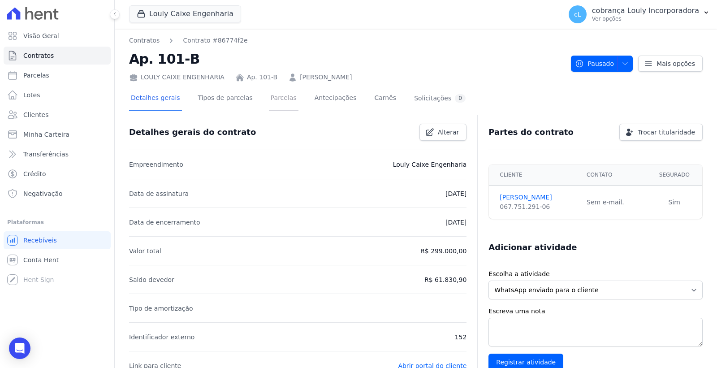
click at [270, 97] on link "Parcelas" at bounding box center [284, 99] width 30 height 24
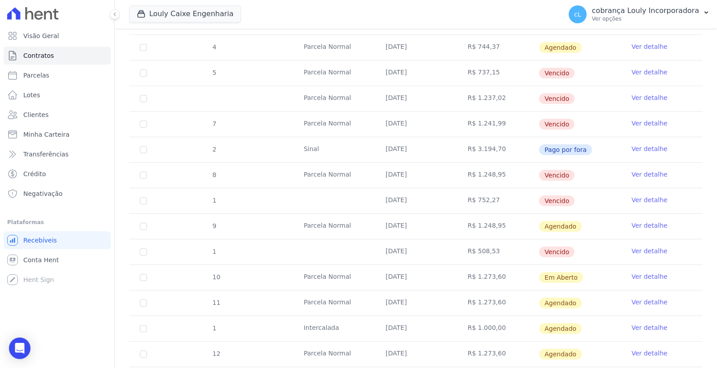
scroll to position [249, 0]
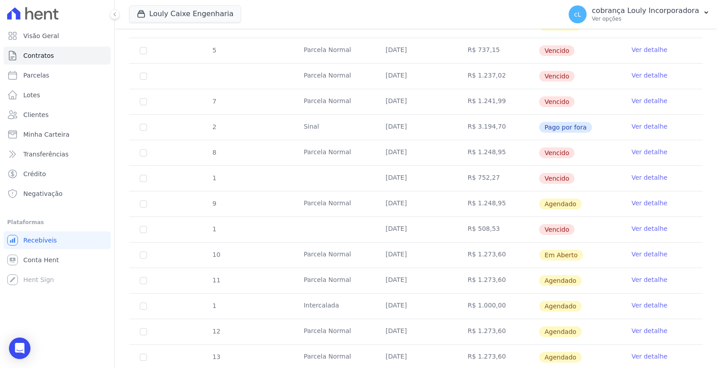
click at [641, 202] on link "Ver detalhe" at bounding box center [649, 202] width 36 height 9
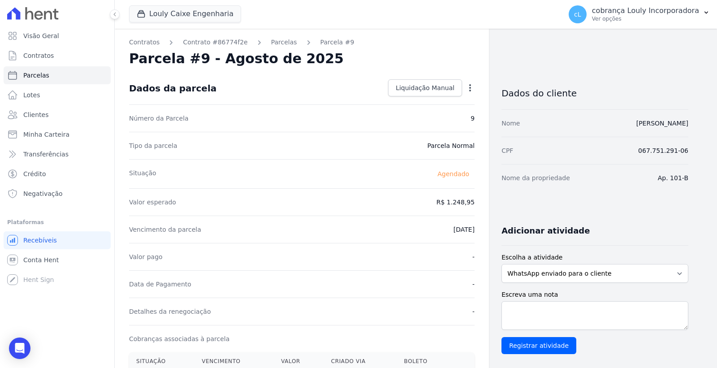
click at [466, 88] on icon "button" at bounding box center [469, 87] width 9 height 9
drag, startPoint x: 362, startPoint y: 142, endPoint x: 350, endPoint y: 145, distance: 12.5
click at [362, 142] on div "Tipo da parcela Parcela Normal" at bounding box center [301, 145] width 345 height 27
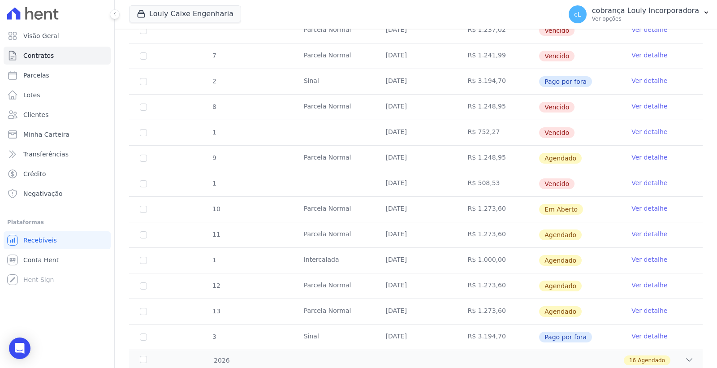
scroll to position [298, 0]
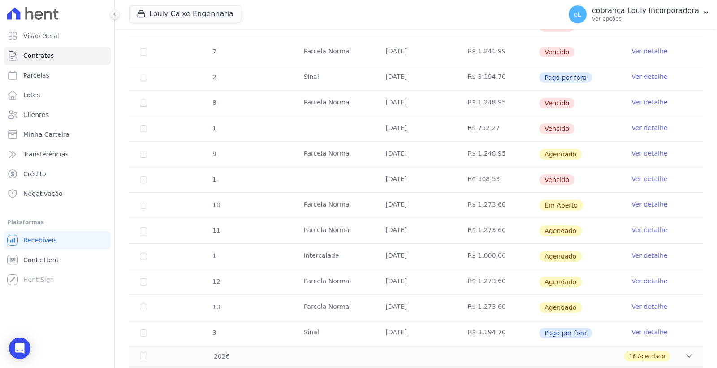
click at [636, 99] on link "Ver detalhe" at bounding box center [649, 102] width 36 height 9
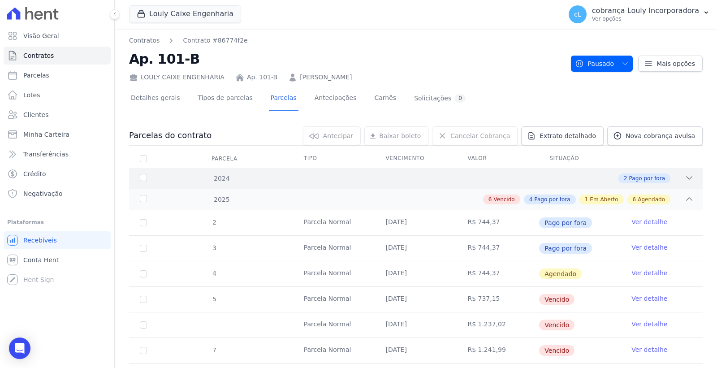
click at [684, 176] on icon at bounding box center [688, 177] width 9 height 9
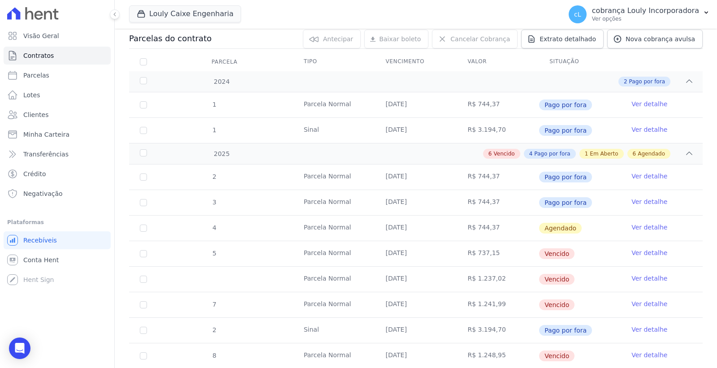
scroll to position [99, 0]
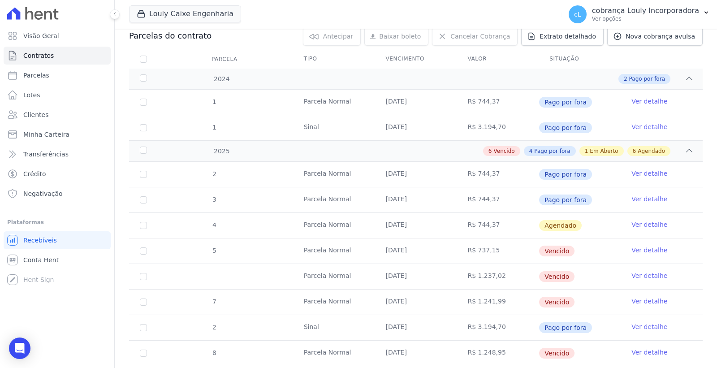
click at [636, 224] on link "Ver detalhe" at bounding box center [649, 224] width 36 height 9
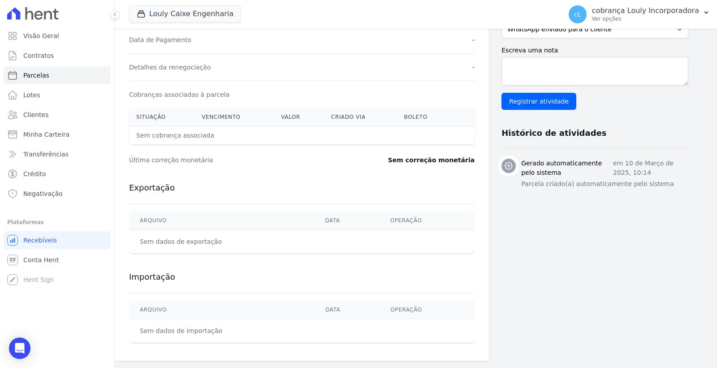
scroll to position [95, 0]
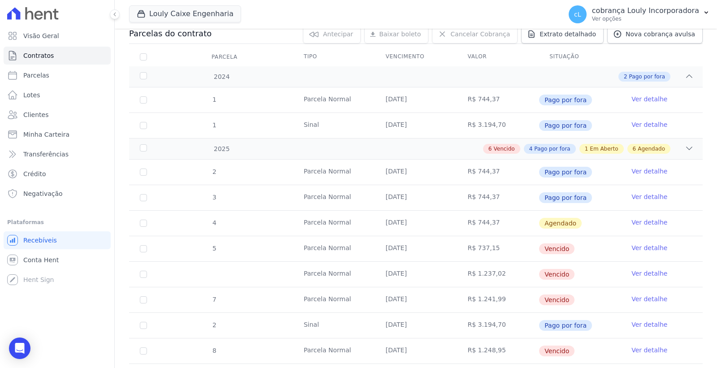
scroll to position [149, 0]
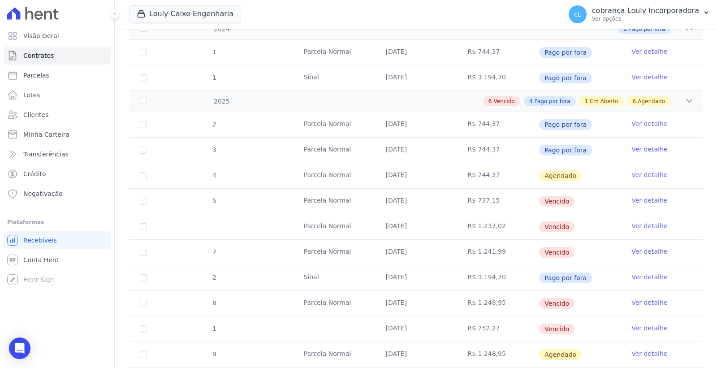
click at [638, 202] on link "Ver detalhe" at bounding box center [649, 200] width 36 height 9
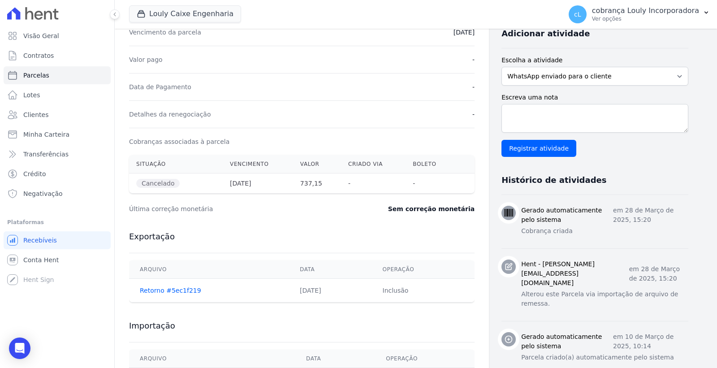
scroll to position [199, 0]
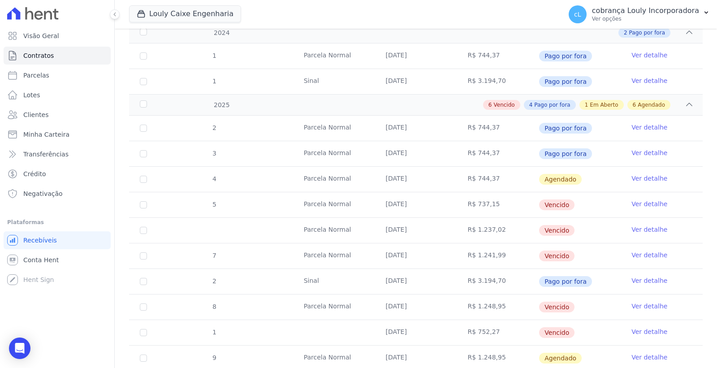
scroll to position [149, 0]
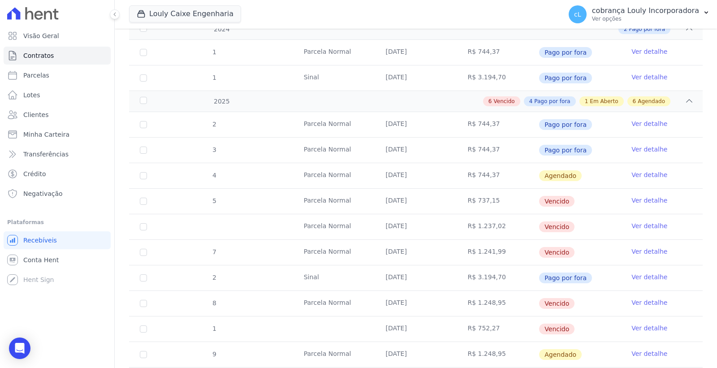
click at [638, 227] on link "Ver detalhe" at bounding box center [649, 225] width 36 height 9
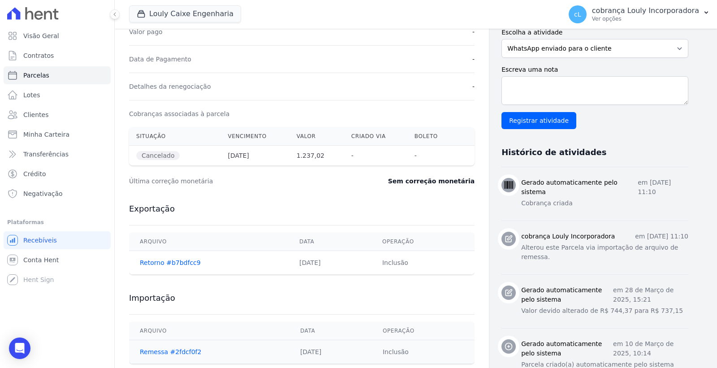
scroll to position [249, 0]
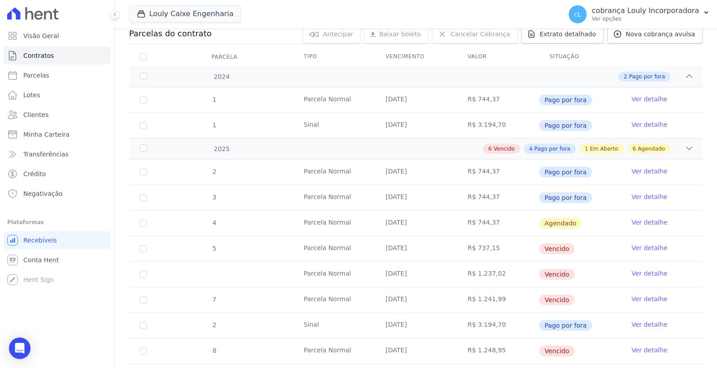
scroll to position [149, 0]
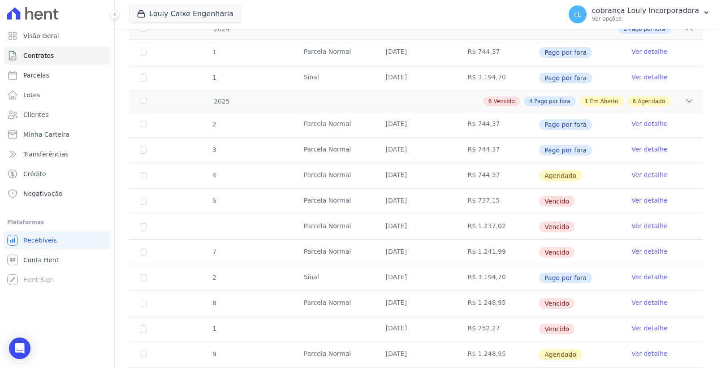
click at [636, 249] on link "Ver detalhe" at bounding box center [649, 251] width 36 height 9
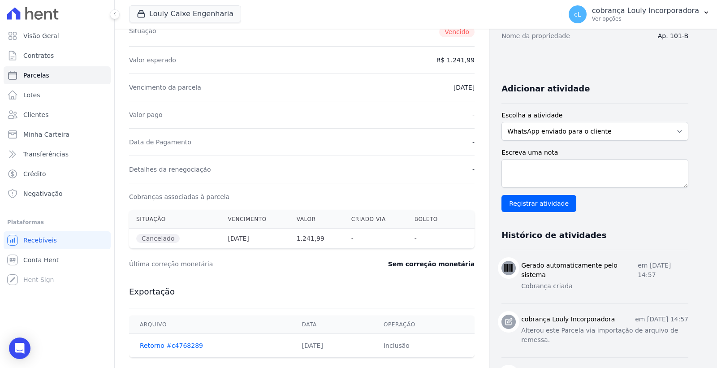
scroll to position [199, 0]
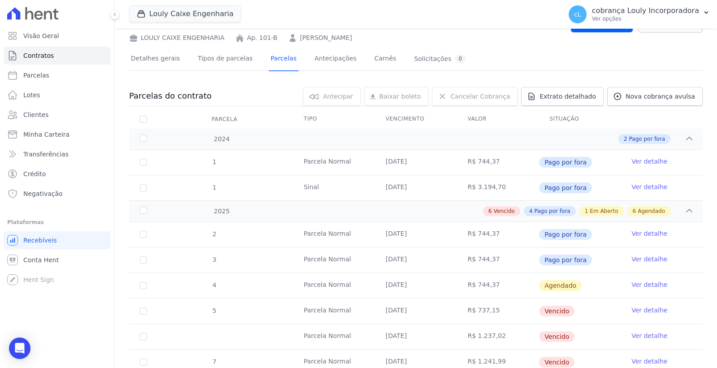
scroll to position [149, 0]
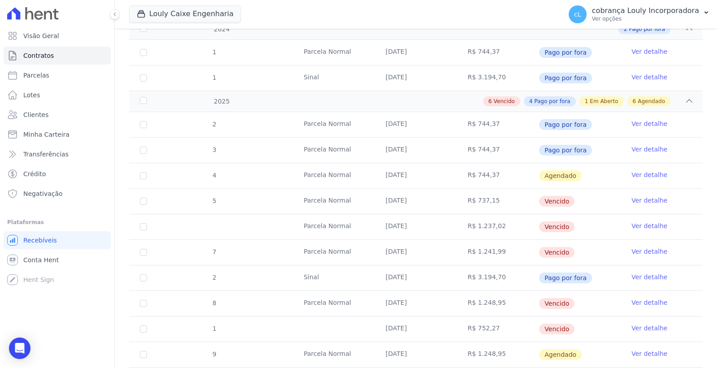
click at [640, 277] on link "Ver detalhe" at bounding box center [649, 276] width 36 height 9
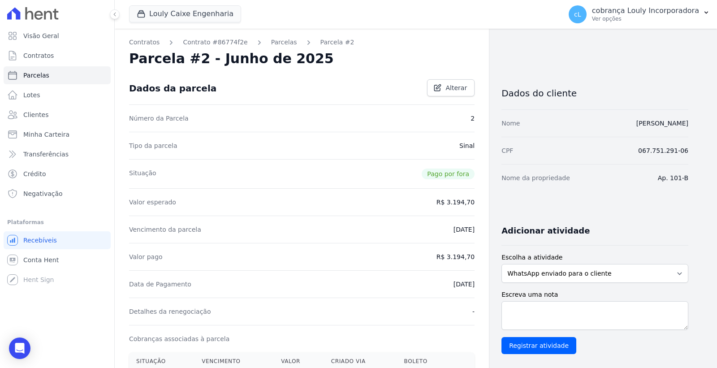
scroll to position [245, 0]
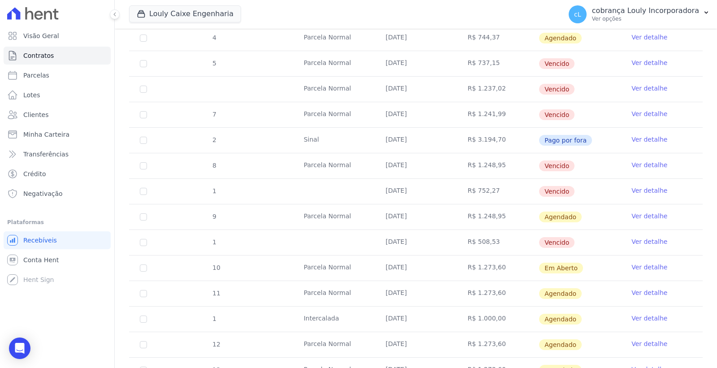
scroll to position [298, 0]
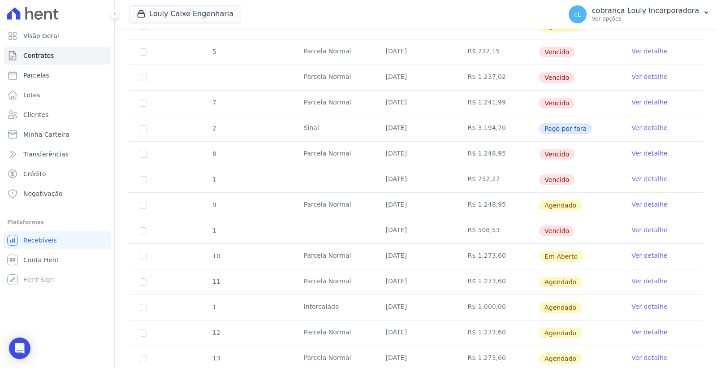
click at [646, 155] on link "Ver detalhe" at bounding box center [649, 153] width 36 height 9
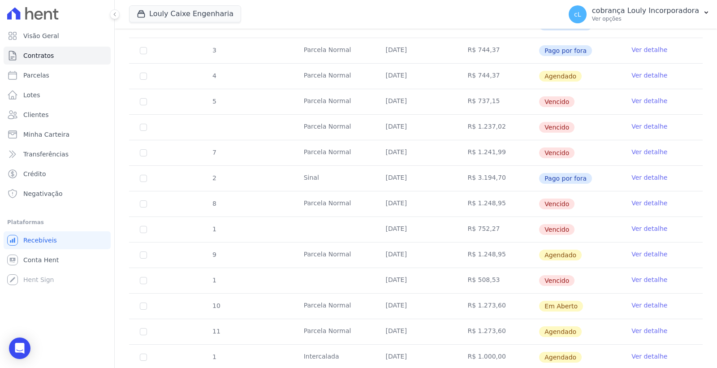
scroll to position [298, 0]
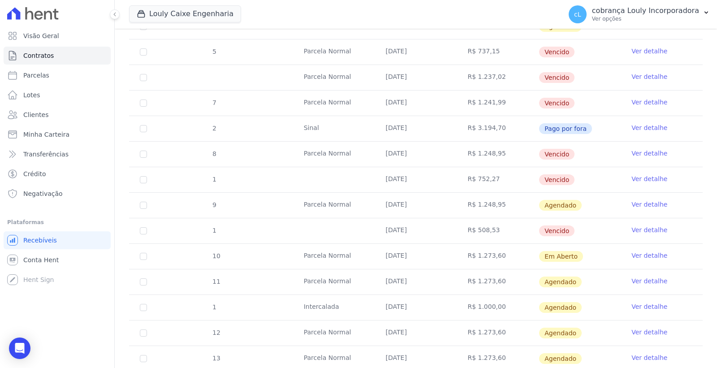
click at [639, 175] on link "Ver detalhe" at bounding box center [649, 178] width 36 height 9
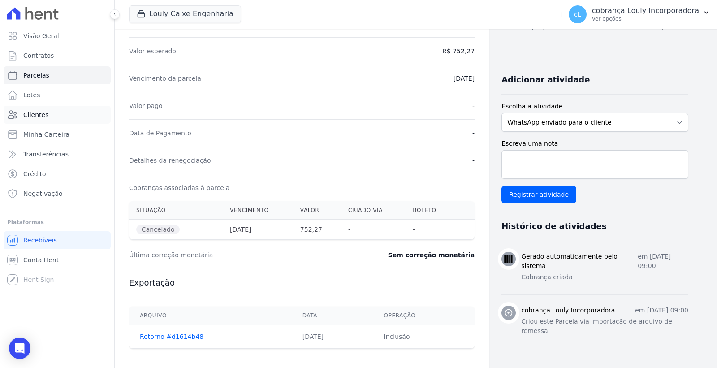
scroll to position [97, 0]
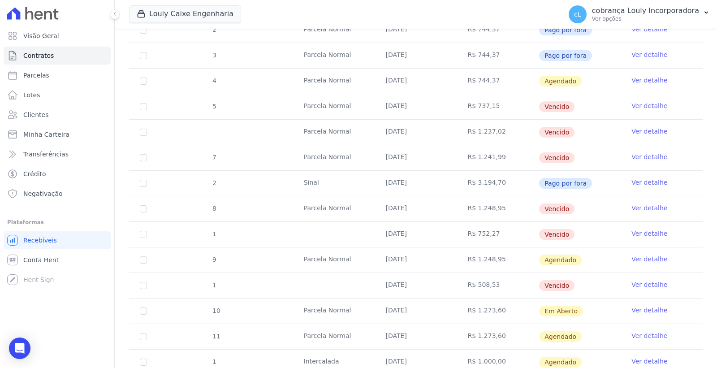
scroll to position [249, 0]
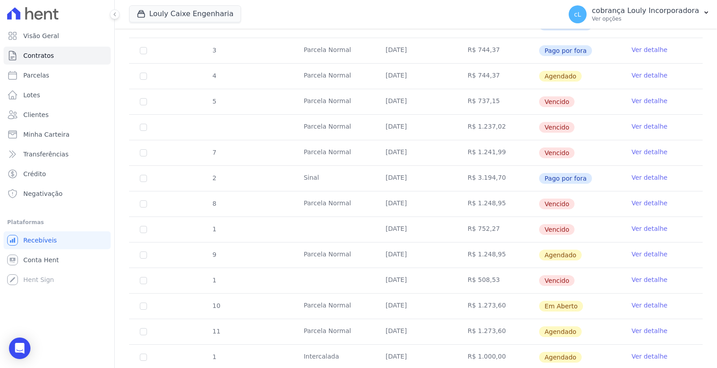
click at [639, 305] on link "Ver detalhe" at bounding box center [649, 304] width 36 height 9
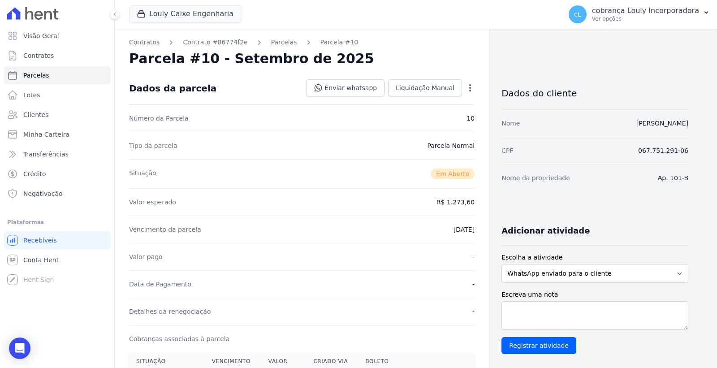
click at [469, 87] on icon "button" at bounding box center [470, 87] width 2 height 7
click at [428, 116] on link "Cancelar Cobrança" at bounding box center [431, 116] width 79 height 16
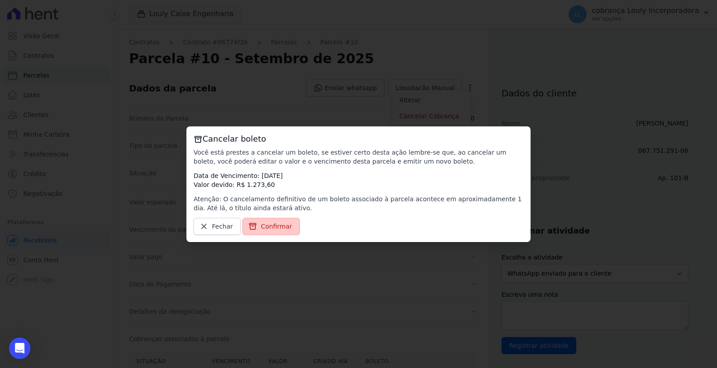
click at [278, 222] on span "Confirmar" at bounding box center [276, 226] width 31 height 9
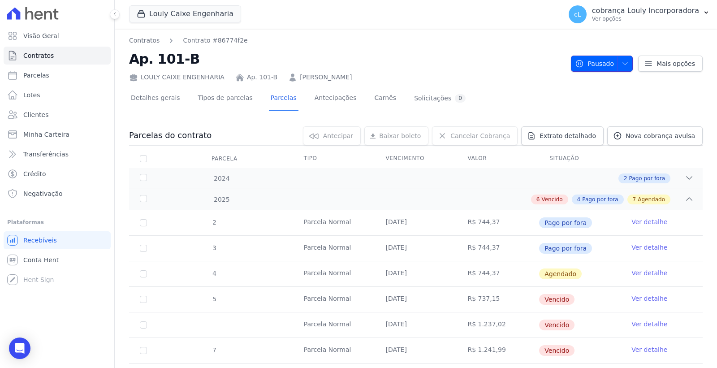
click at [622, 63] on icon "button" at bounding box center [624, 63] width 4 height 2
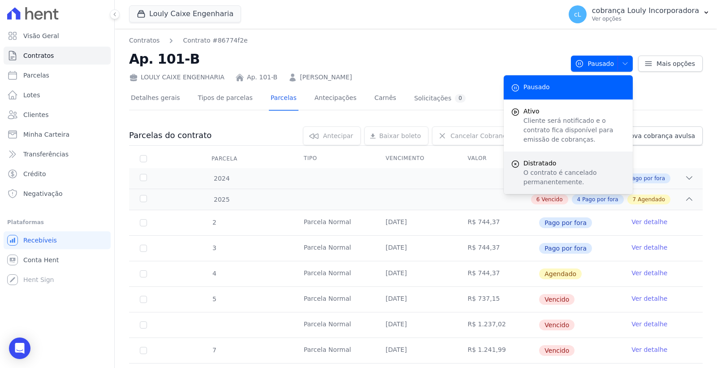
click at [554, 163] on span "Distratado" at bounding box center [574, 163] width 102 height 9
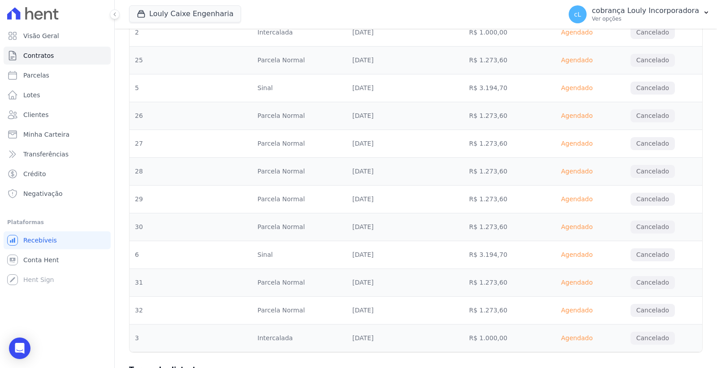
scroll to position [1111, 0]
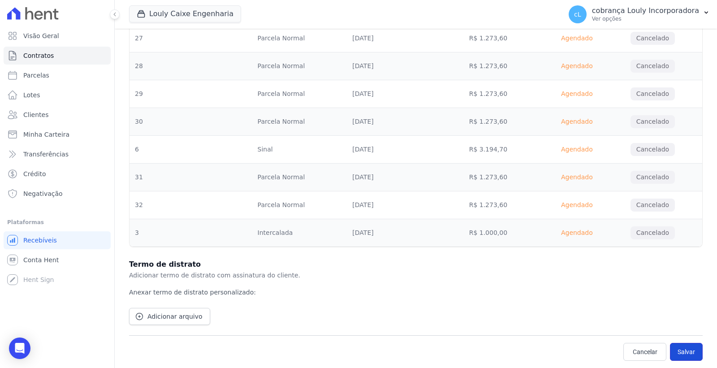
click at [670, 351] on button "Salvar" at bounding box center [685, 352] width 33 height 18
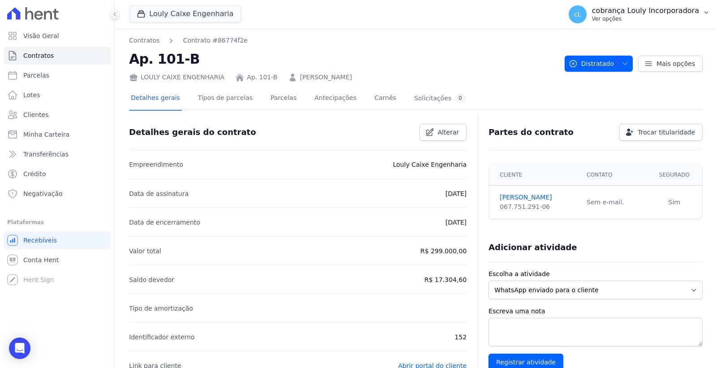
click at [657, 11] on p "cobrança Louly Incorporadora" at bounding box center [645, 10] width 107 height 9
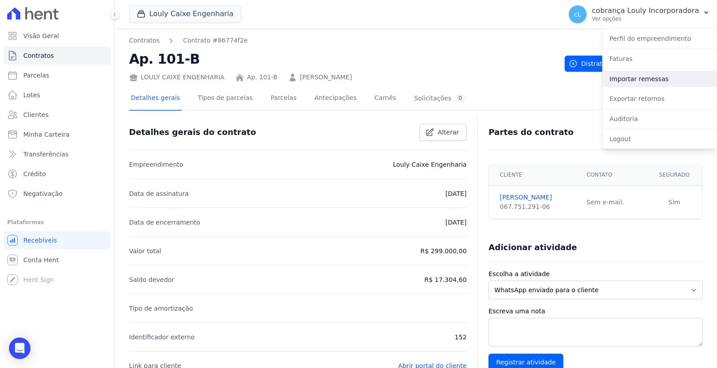
click at [649, 78] on link "Importar remessas" at bounding box center [659, 79] width 115 height 16
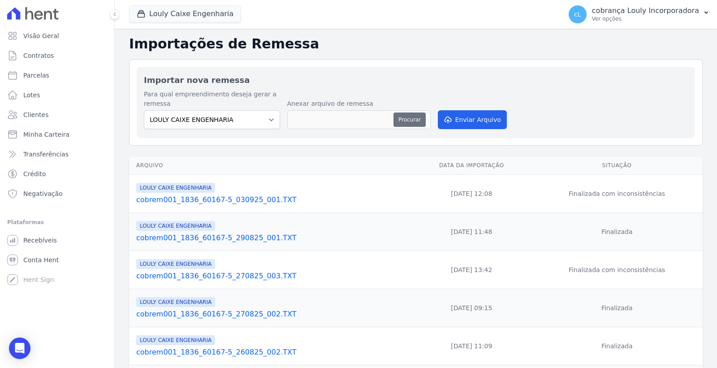
click at [406, 121] on button "Procurar" at bounding box center [409, 119] width 32 height 14
type input "cobrem001_1836_60167-5_030925_002.TXT"
click at [454, 123] on button "Enviar Arquivo" at bounding box center [472, 119] width 69 height 19
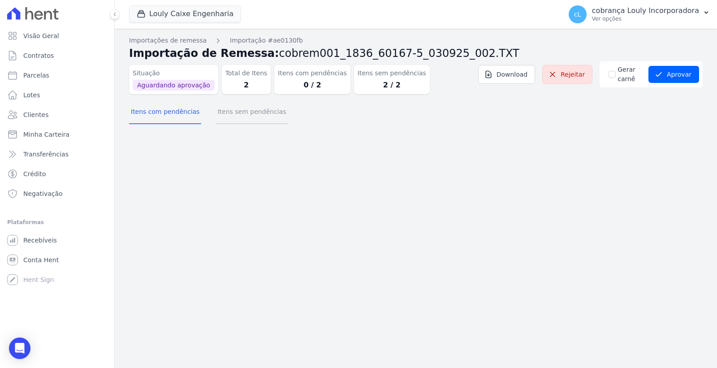
click at [238, 111] on button "Itens sem pendências" at bounding box center [251, 112] width 72 height 23
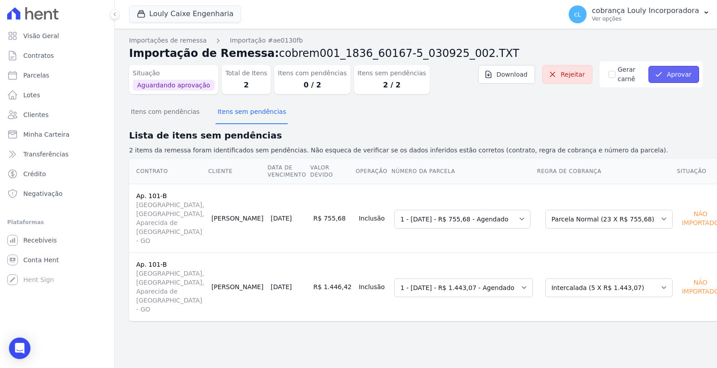
click at [663, 78] on icon "submit" at bounding box center [658, 74] width 9 height 9
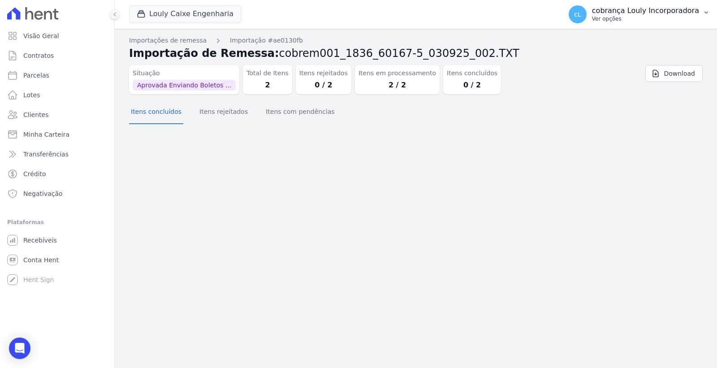
click at [697, 17] on p "Ver opções" at bounding box center [645, 18] width 107 height 7
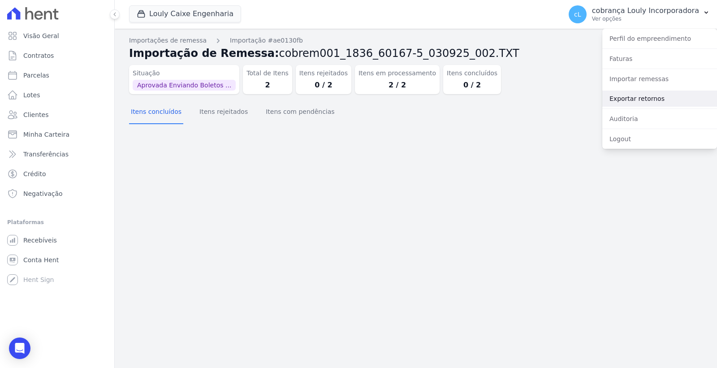
click at [660, 95] on link "Exportar retornos" at bounding box center [659, 98] width 115 height 16
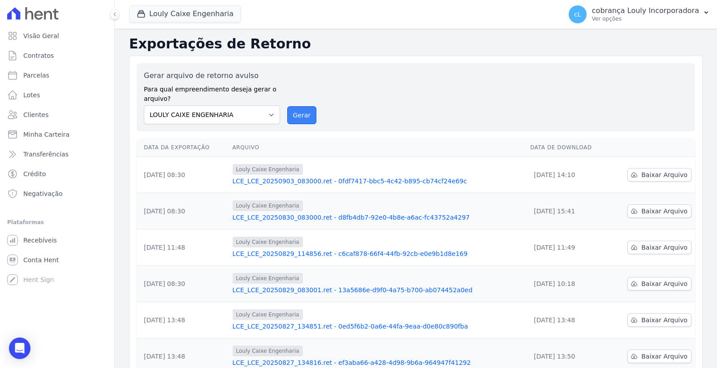
click at [299, 113] on button "Gerar" at bounding box center [302, 115] width 30 height 18
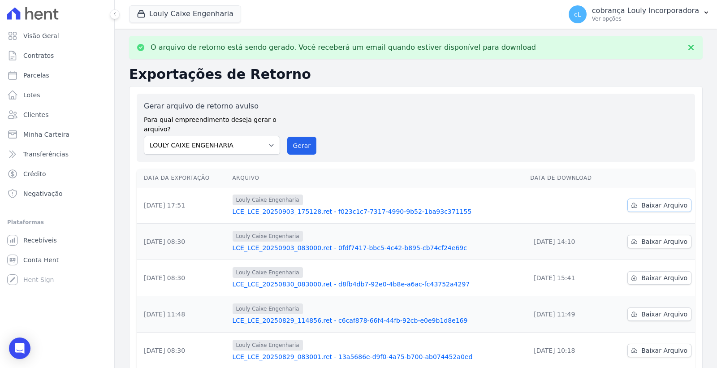
click at [650, 205] on span "Baixar Arquivo" at bounding box center [664, 205] width 46 height 9
